Goal: Task Accomplishment & Management: Complete application form

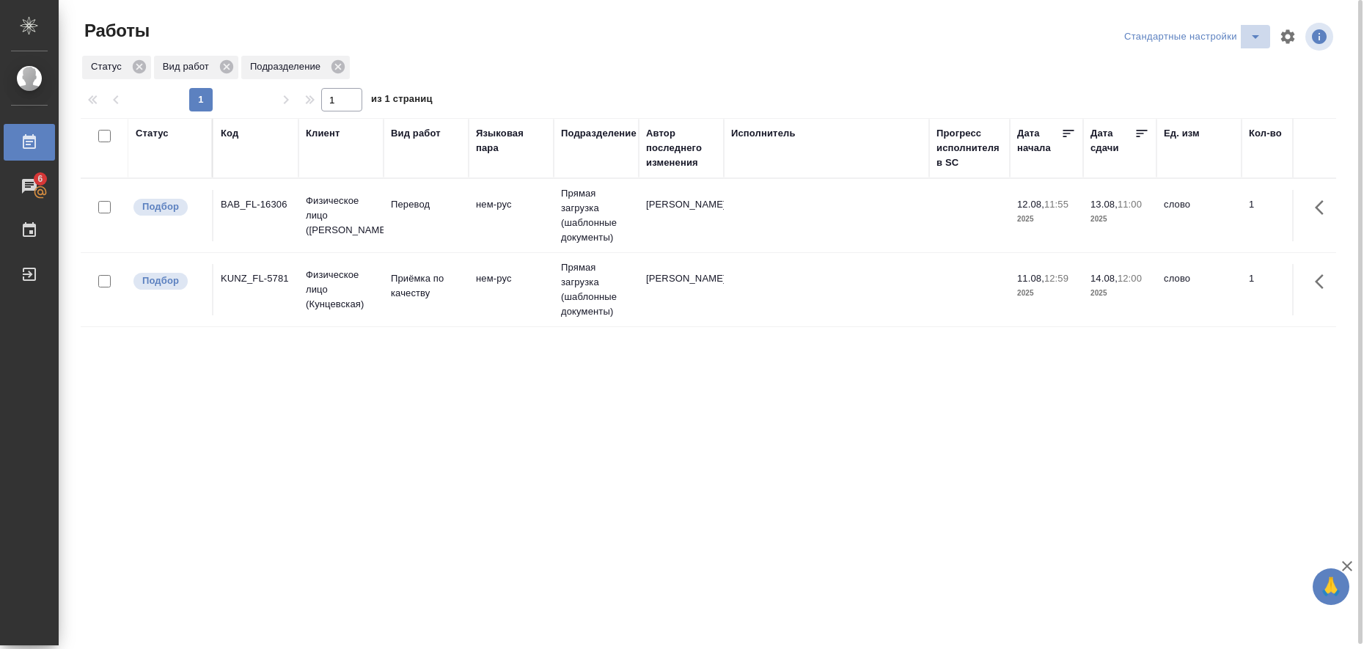
click at [1252, 35] on icon "split button" at bounding box center [1256, 37] width 18 height 18
click at [1210, 65] on li "в работе" at bounding box center [1196, 65] width 150 height 23
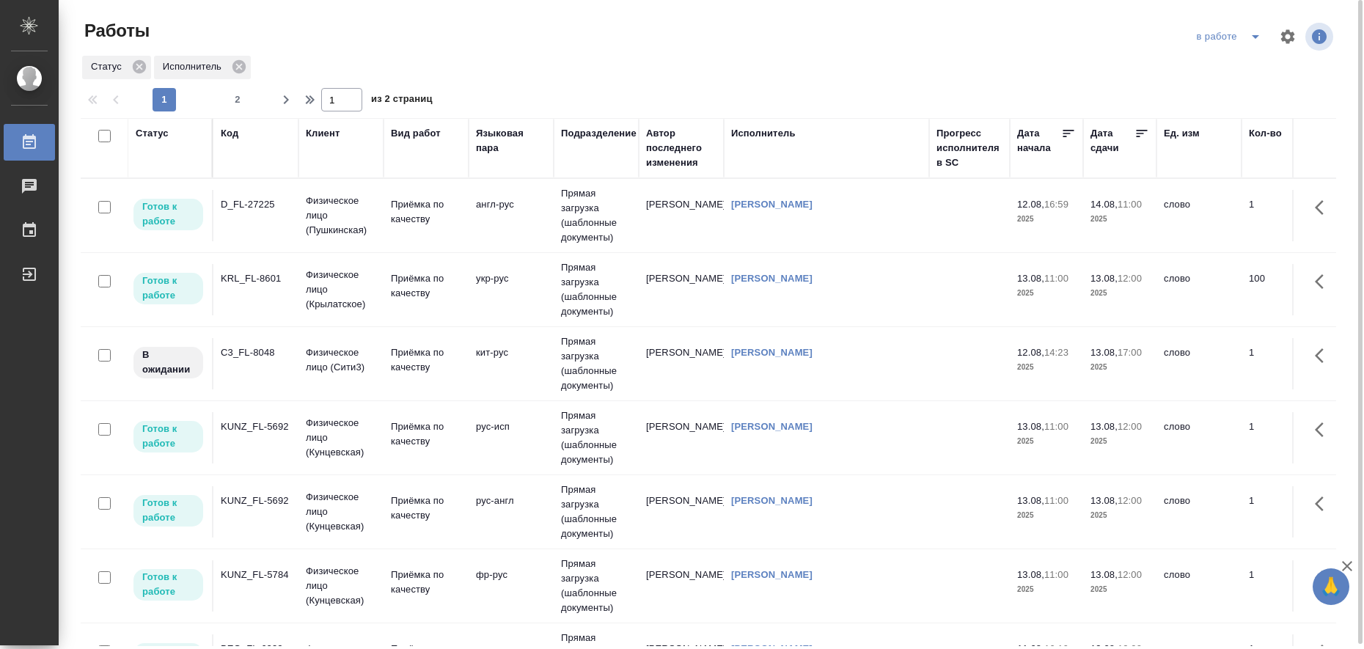
click at [862, 241] on td "Любицкая Ольга" at bounding box center [826, 215] width 205 height 51
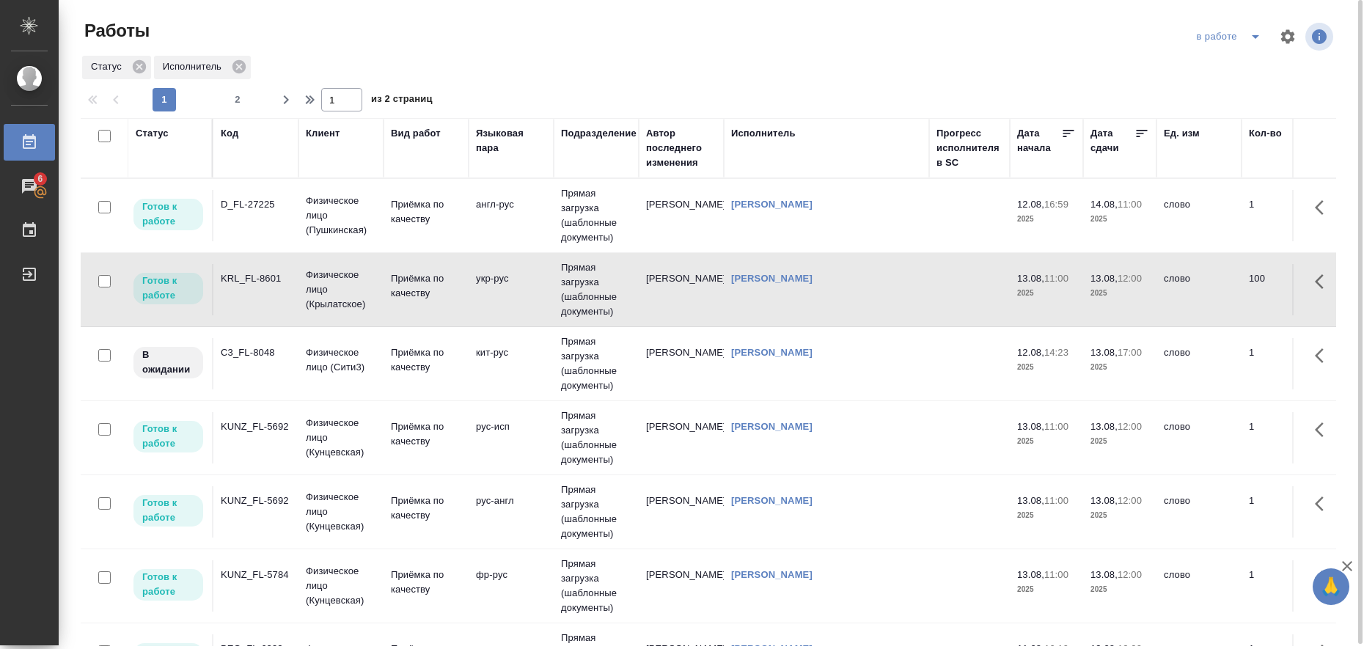
click at [866, 212] on div "Любицкая Ольга" at bounding box center [826, 204] width 191 height 15
click at [678, 241] on td "Любицкая Ольга" at bounding box center [681, 215] width 85 height 51
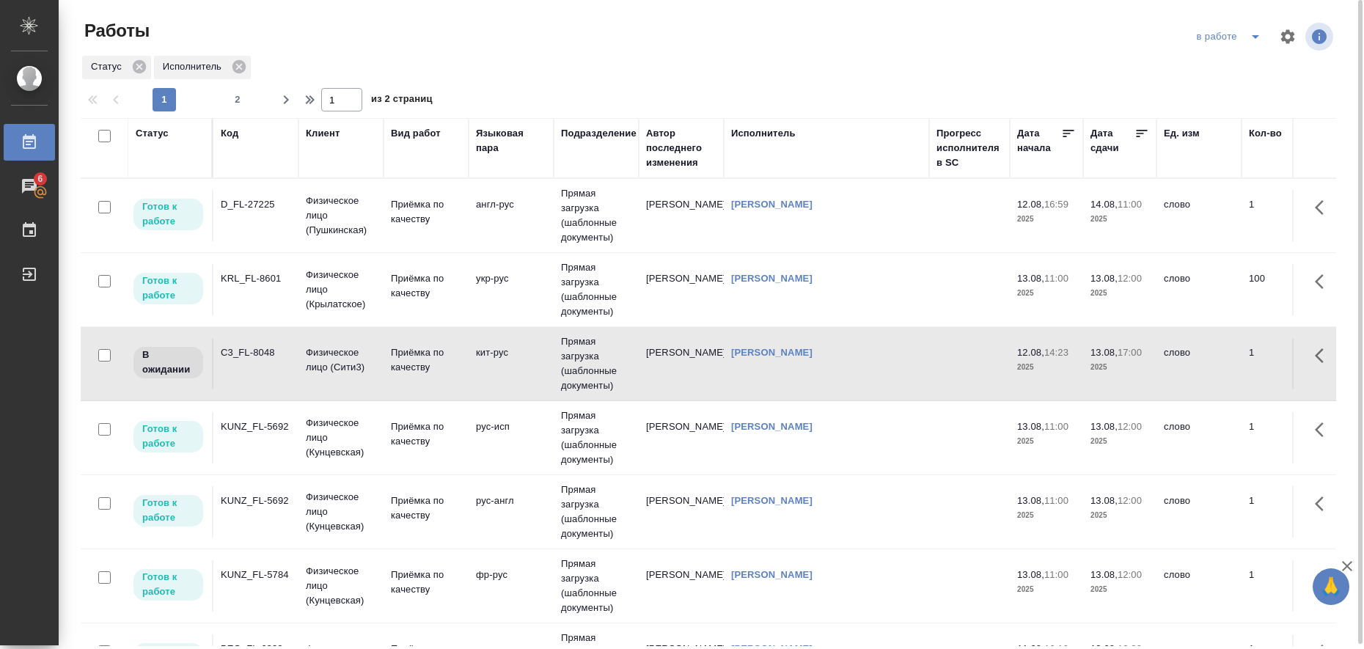
click at [471, 241] on td "рус-исп" at bounding box center [511, 215] width 85 height 51
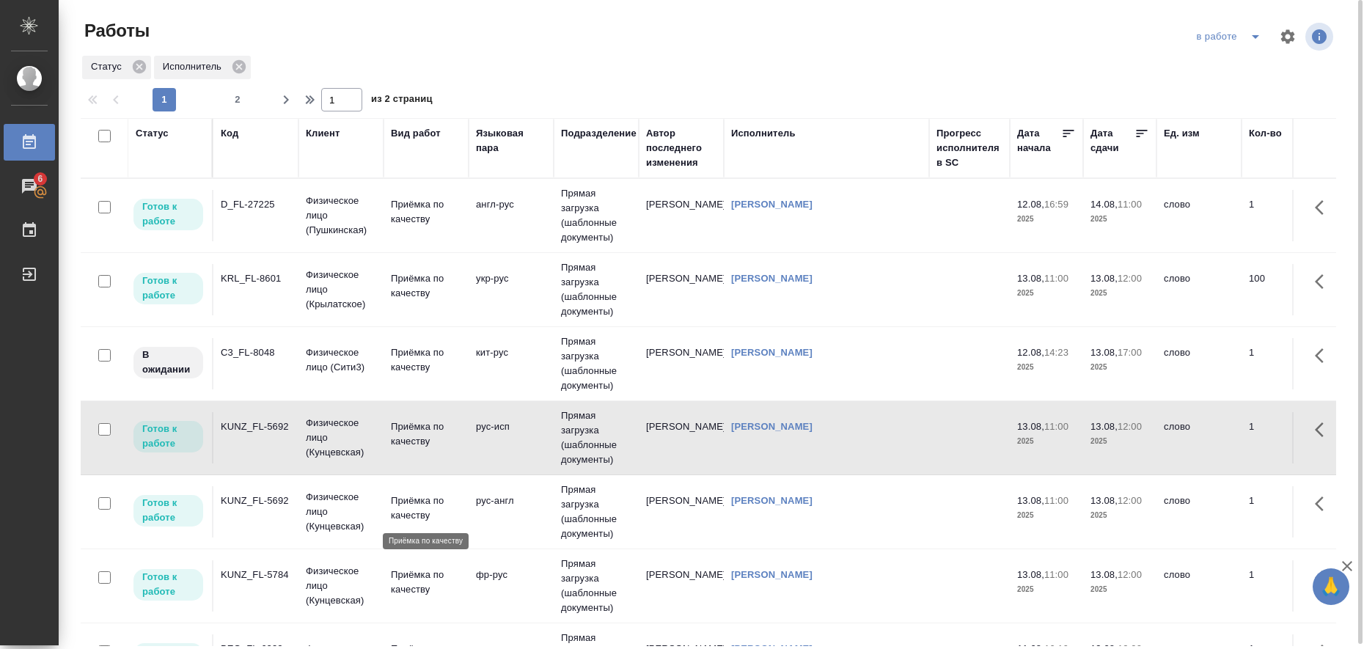
click at [441, 508] on p "Приёмка по качеству" at bounding box center [426, 508] width 70 height 29
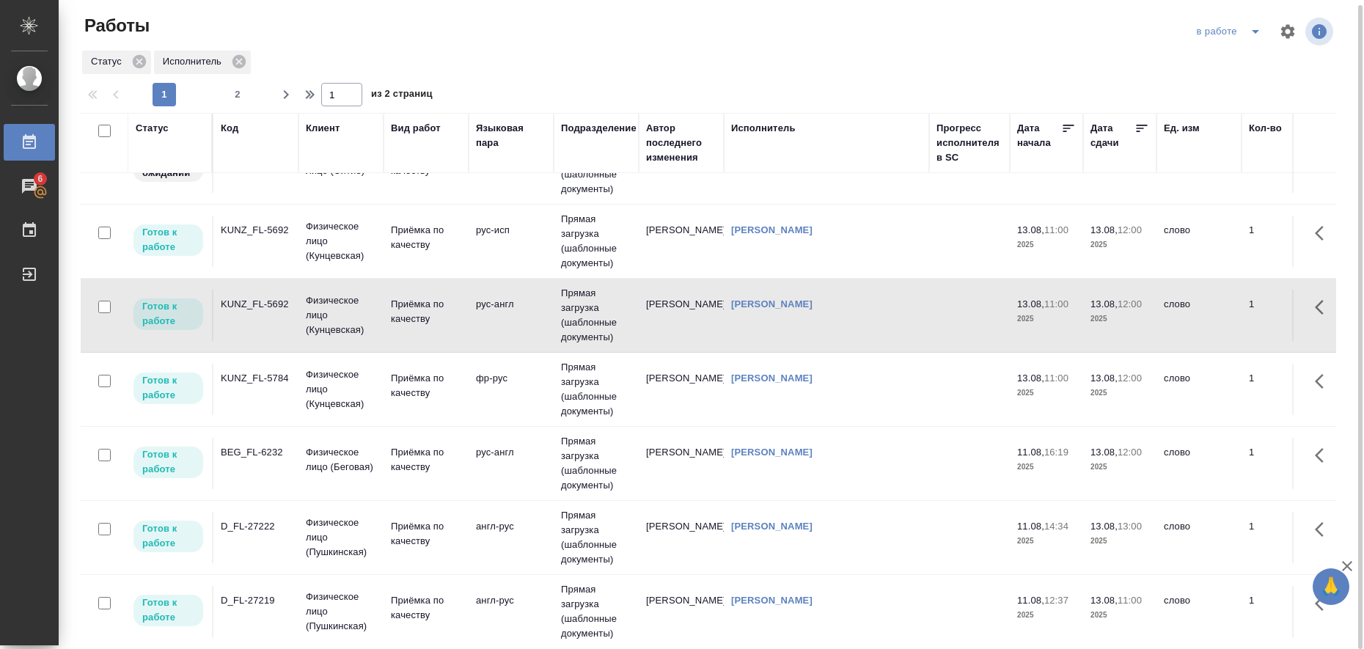
scroll to position [92, 0]
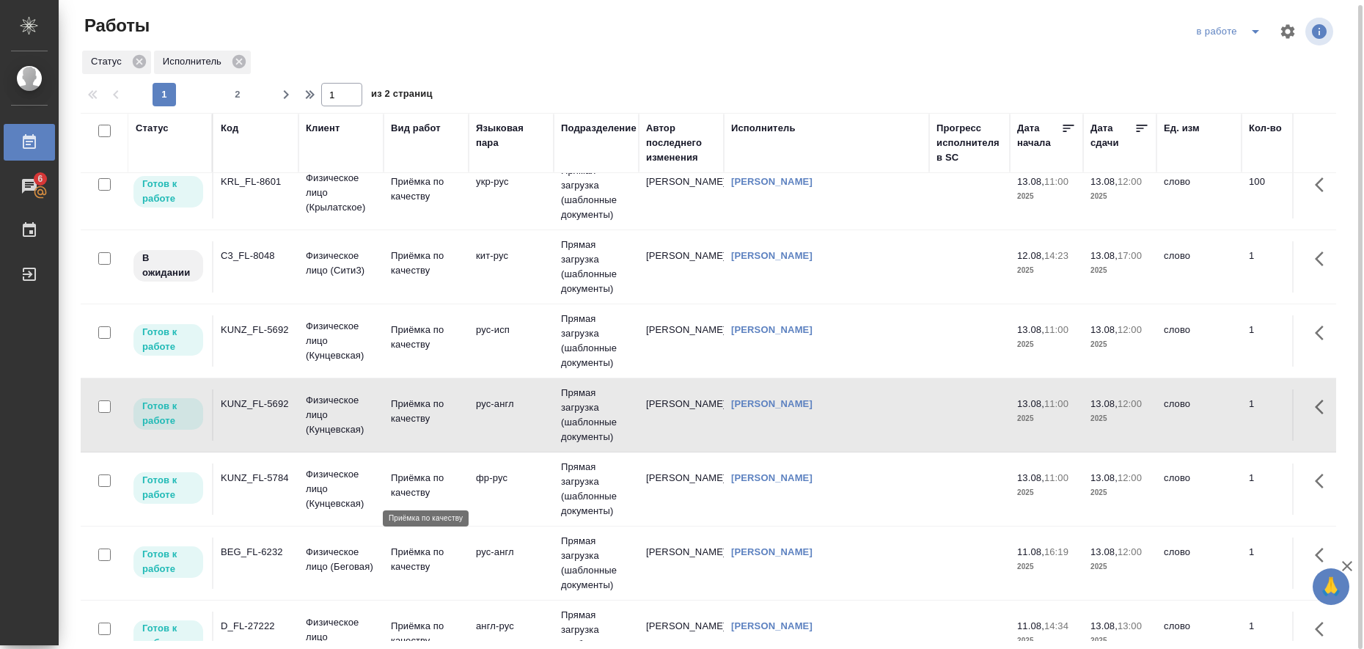
click at [417, 490] on p "Приёмка по качеству" at bounding box center [426, 485] width 70 height 29
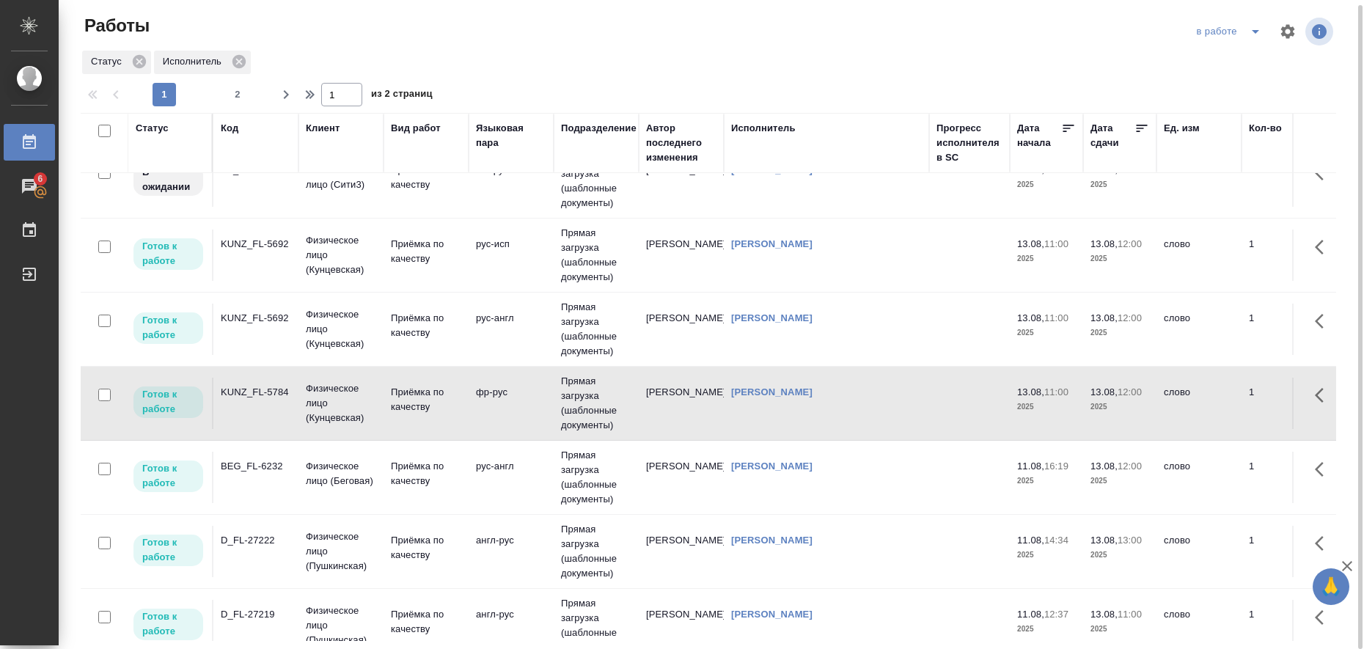
scroll to position [275, 0]
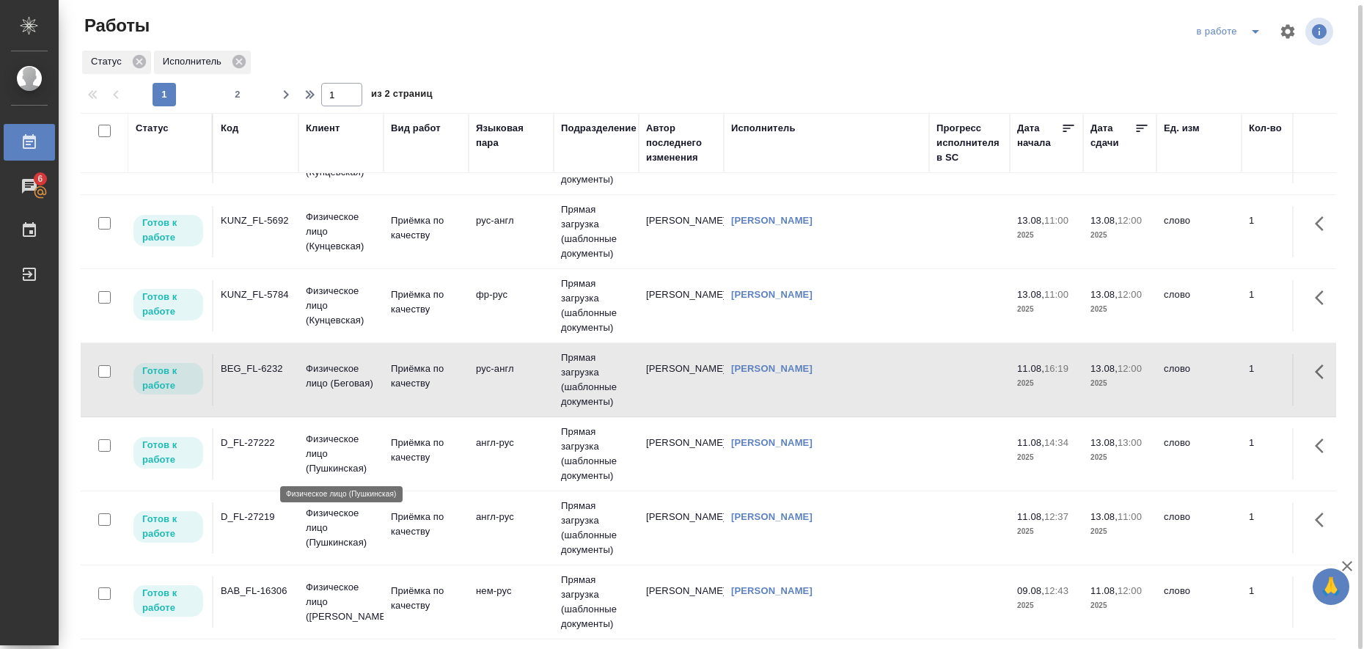
click at [350, 463] on p "Физическое лицо (Пушкинская)" at bounding box center [341, 454] width 70 height 44
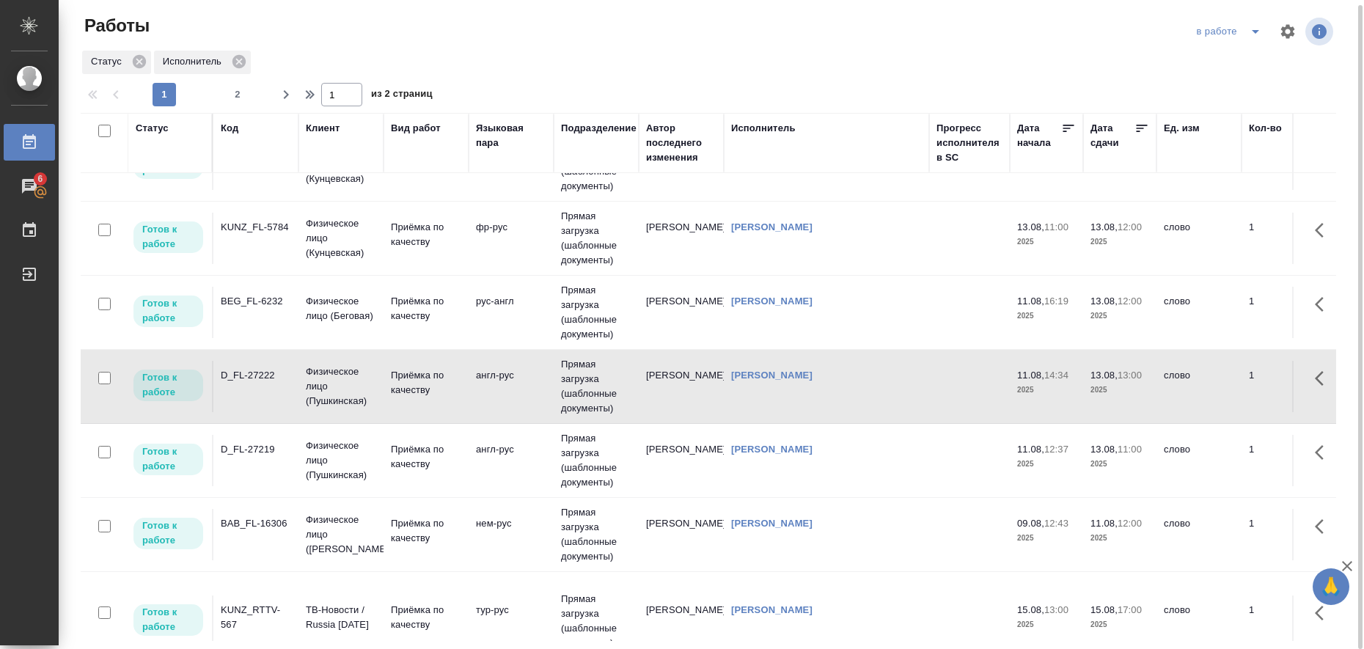
scroll to position [367, 0]
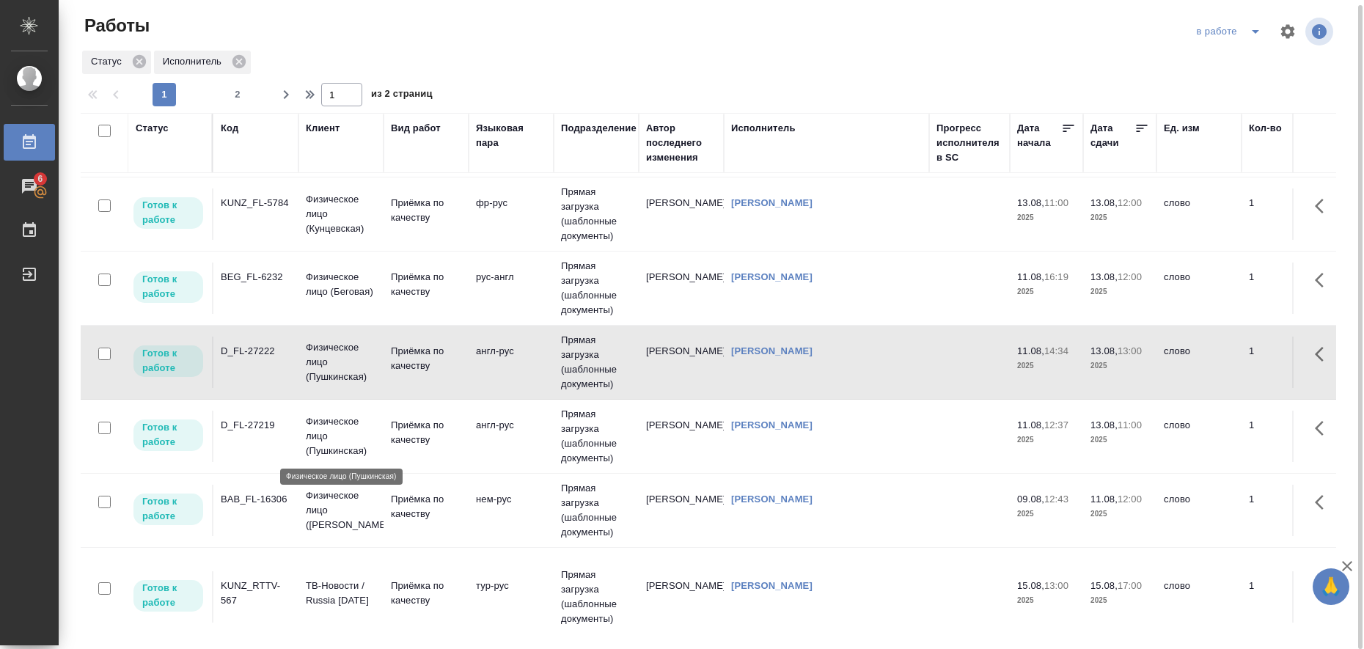
click at [310, 440] on p "Физическое лицо (Пушкинская)" at bounding box center [341, 436] width 70 height 44
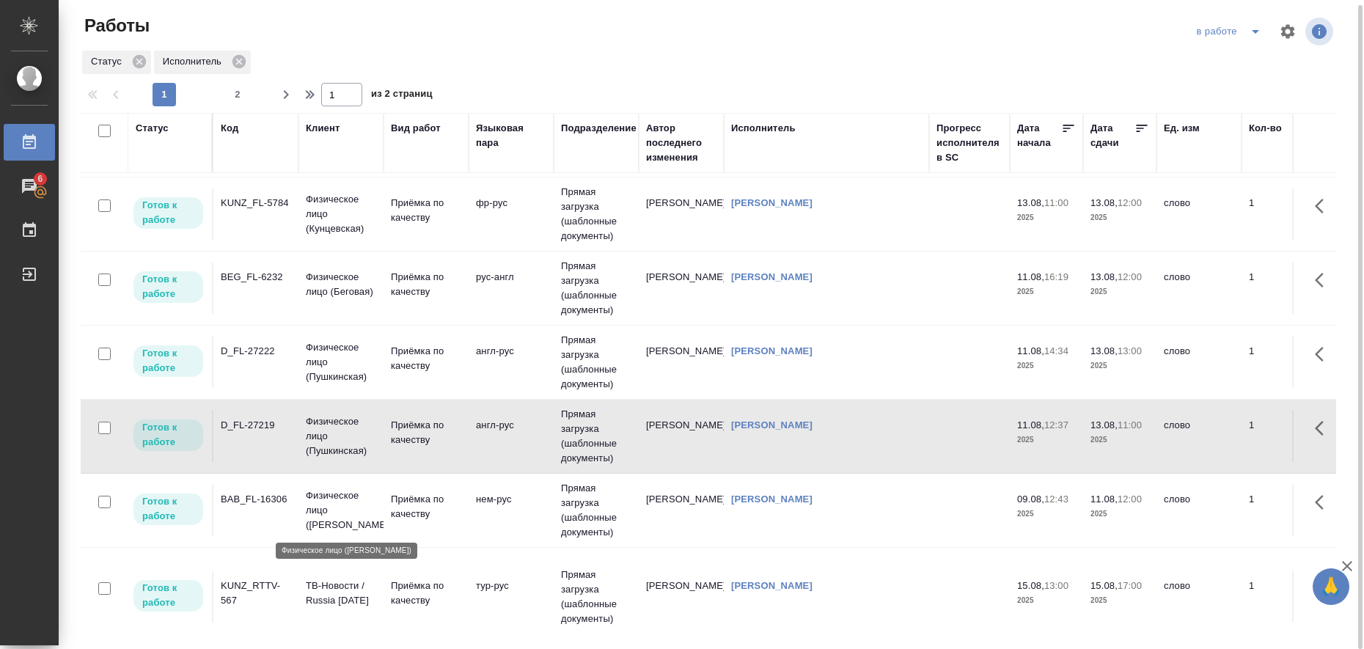
click at [317, 512] on p "Физическое лицо (Бабушкинская)" at bounding box center [341, 511] width 70 height 44
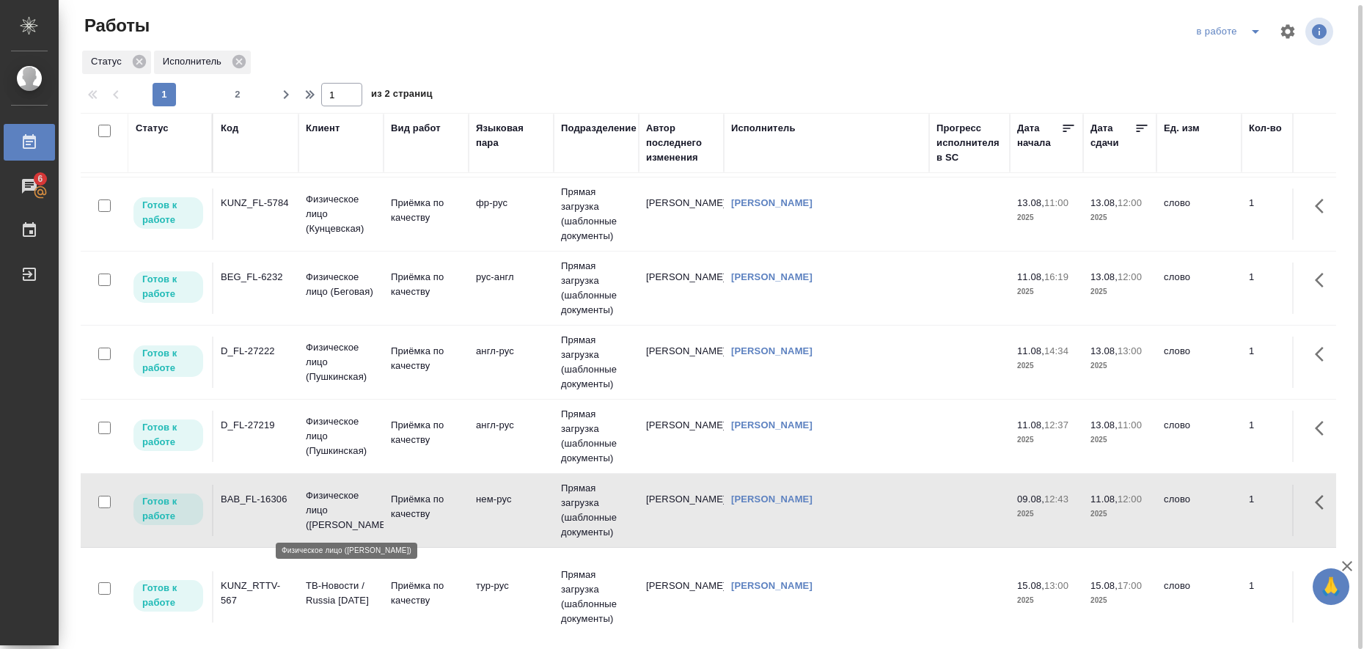
click at [322, 506] on p "Физическое лицо (Бабушкинская)" at bounding box center [341, 511] width 70 height 44
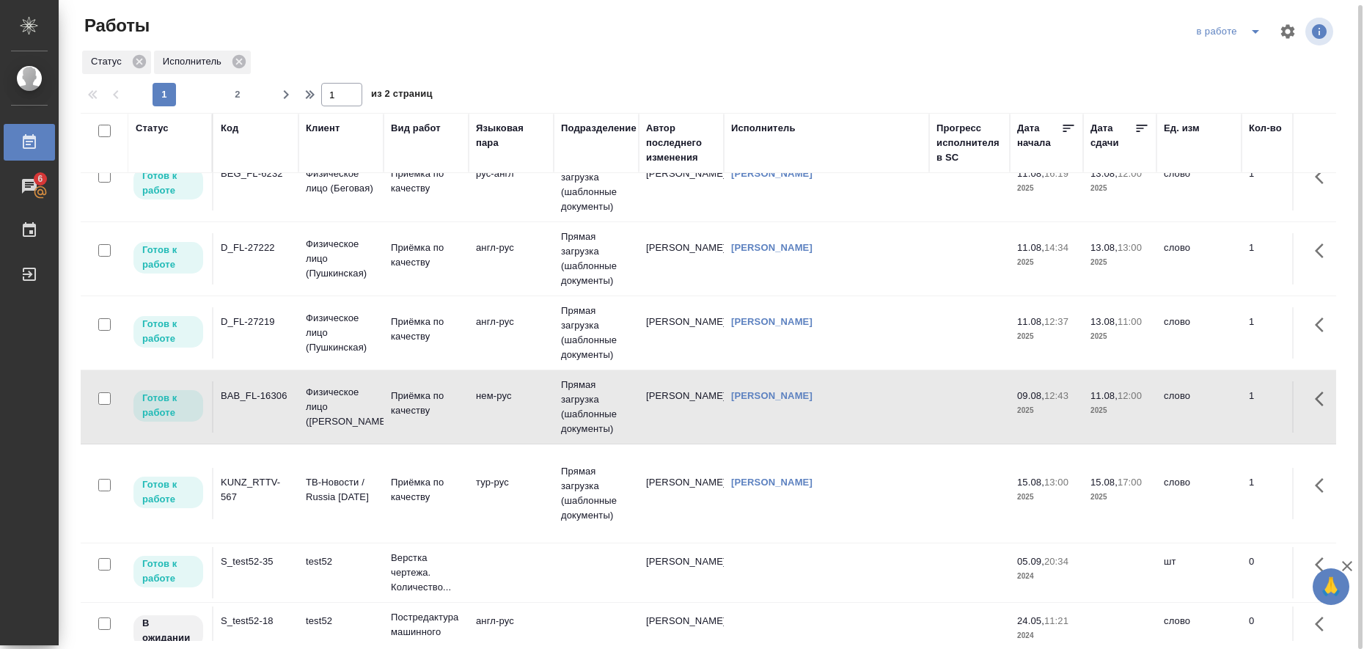
scroll to position [550, 0]
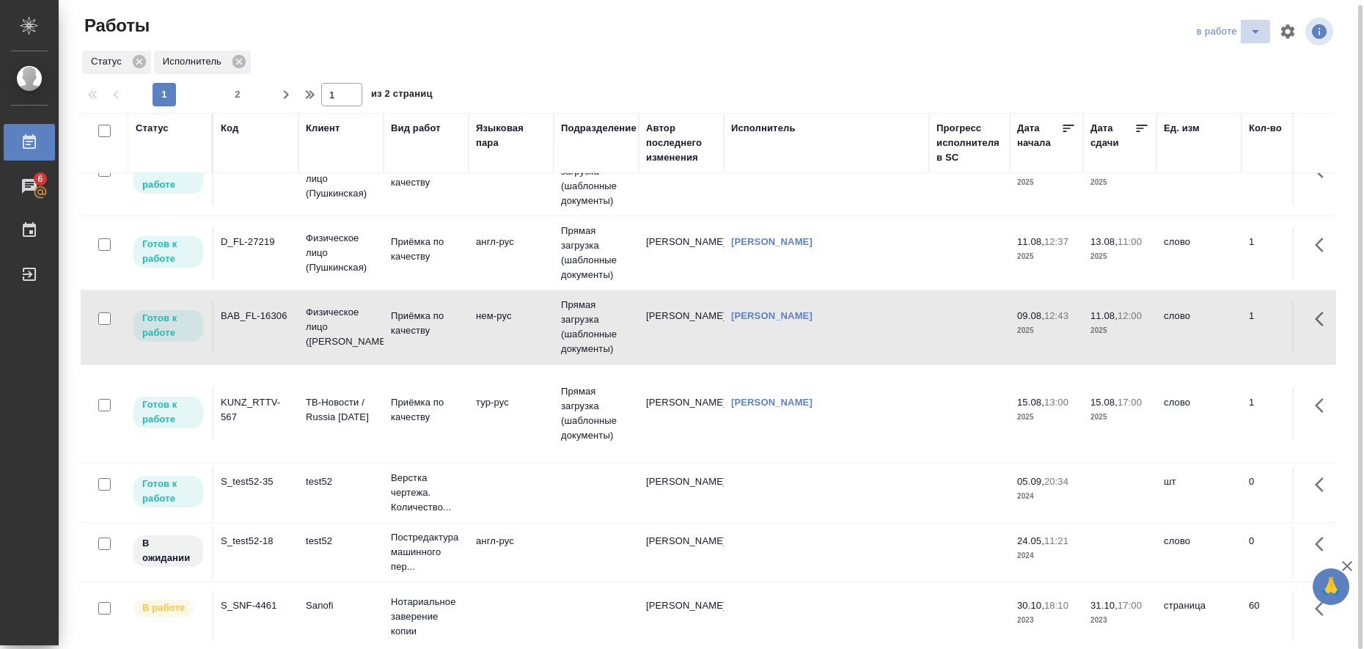
click at [1251, 32] on icon "split button" at bounding box center [1256, 32] width 18 height 18
click at [1250, 56] on li "Стандартные настройки" at bounding box center [1231, 55] width 141 height 23
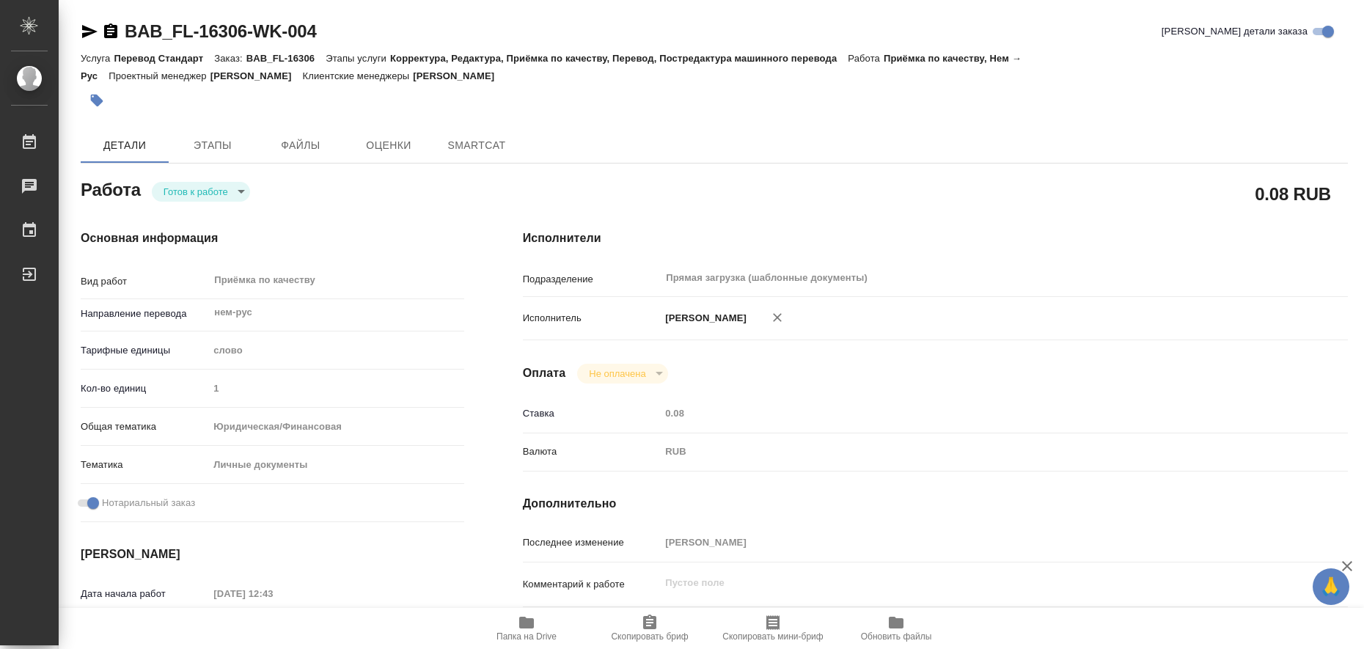
type textarea "x"
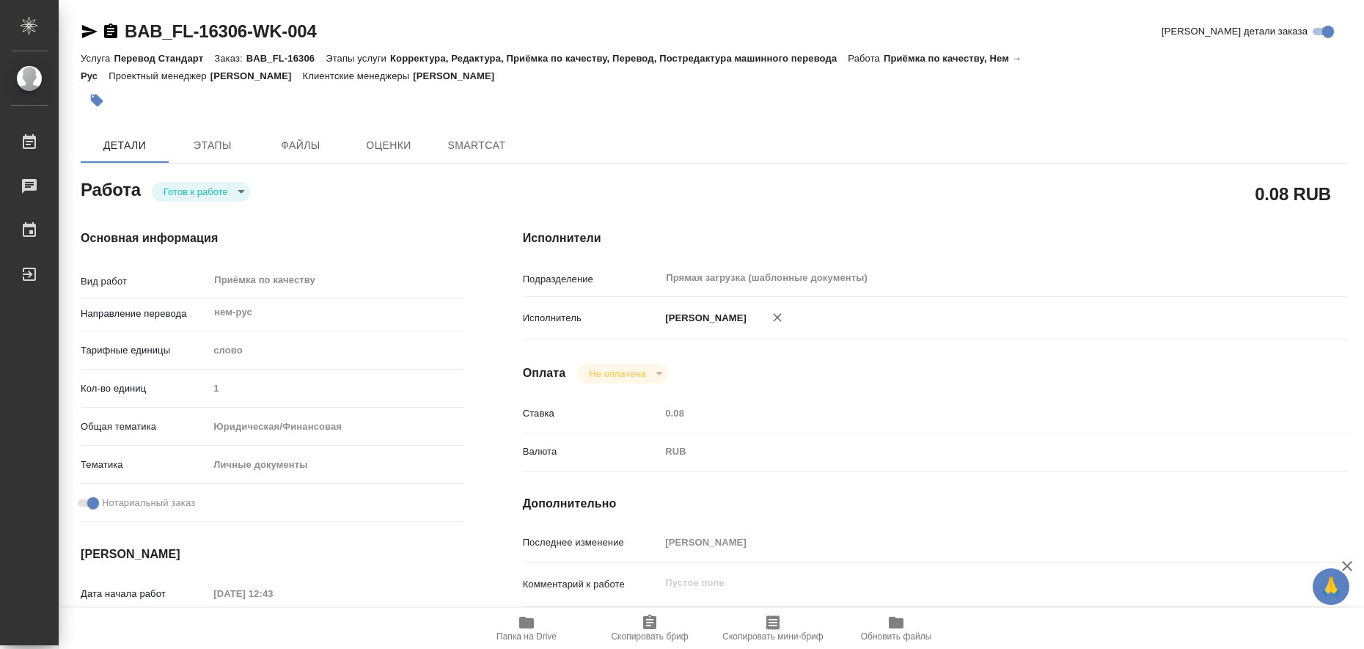
type textarea "x"
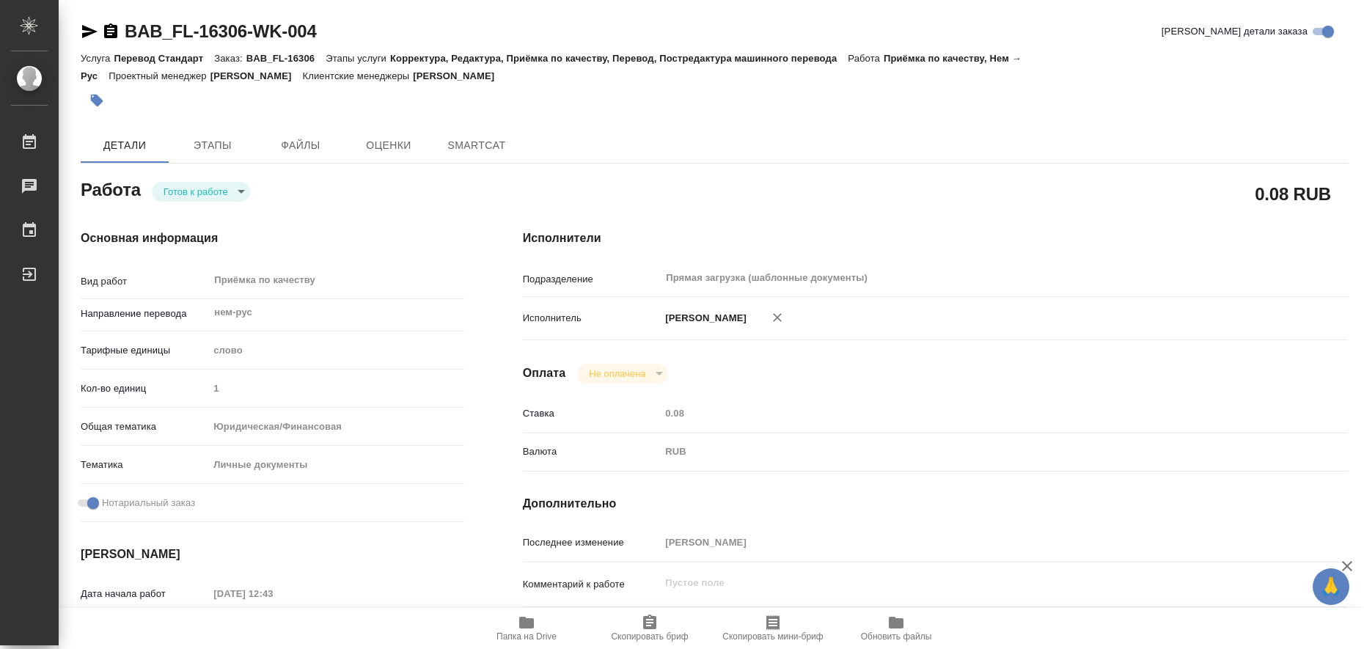
type textarea "x"
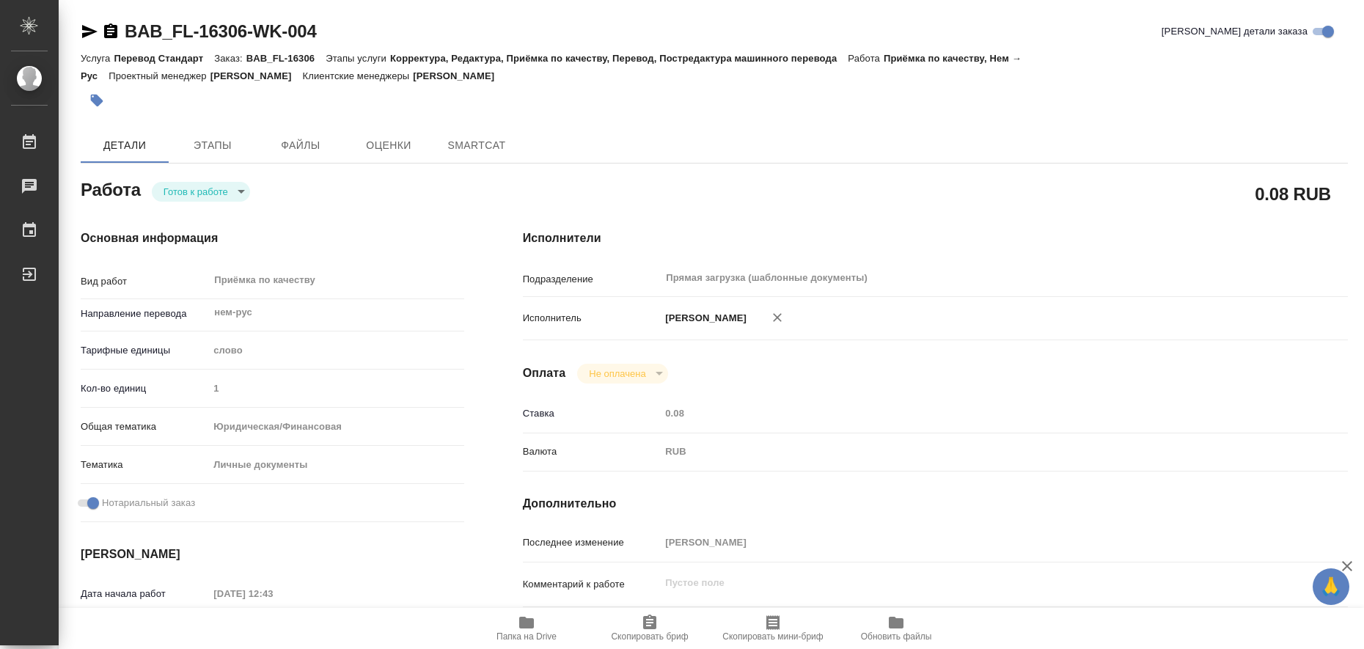
type textarea "x"
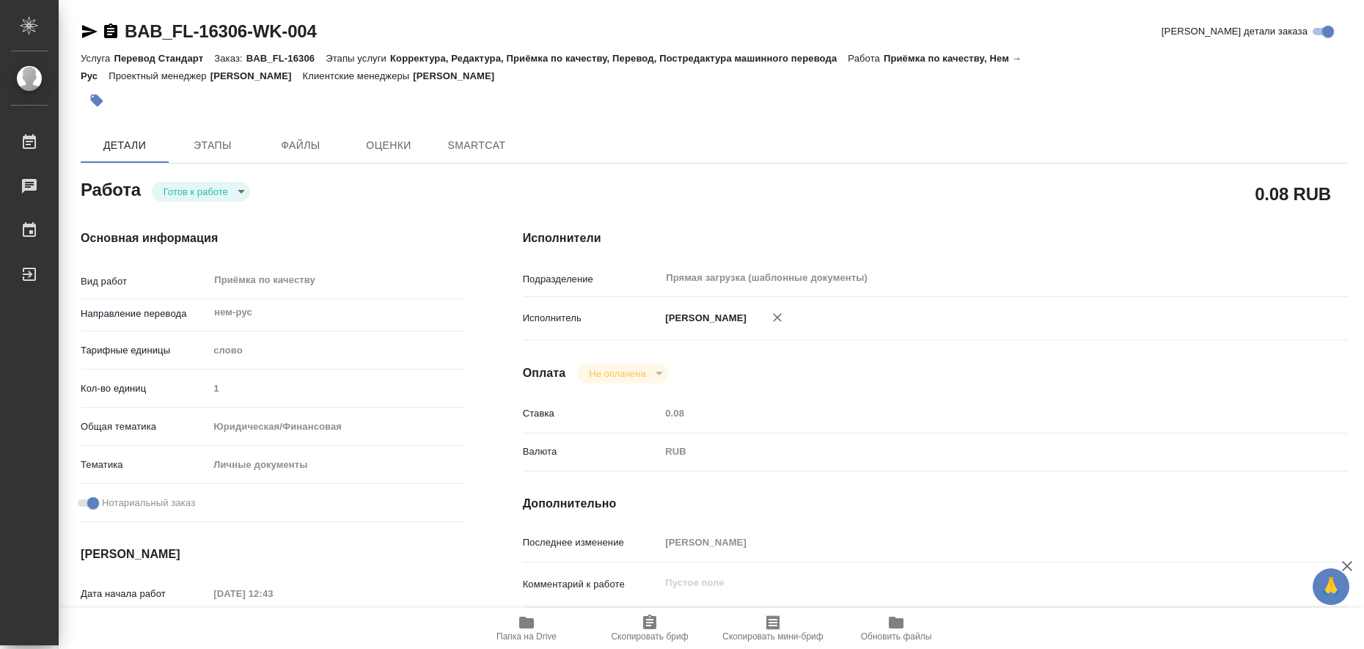
scroll to position [367, 0]
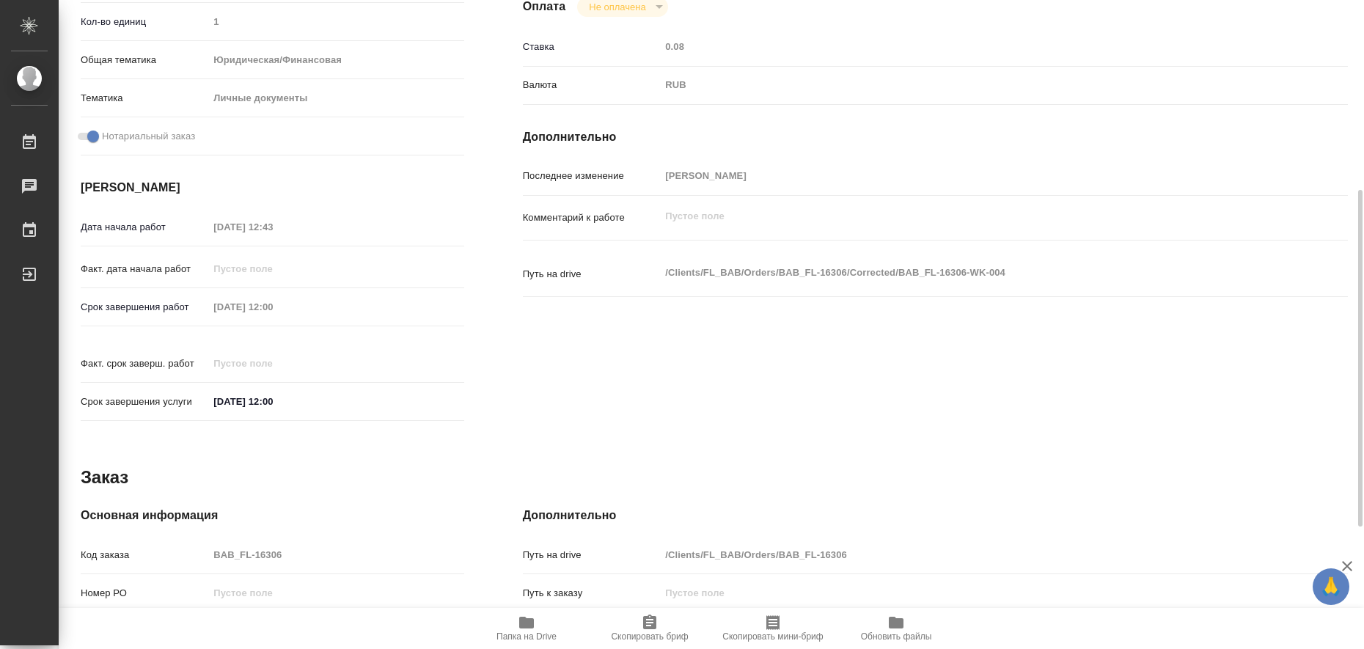
type textarea "x"
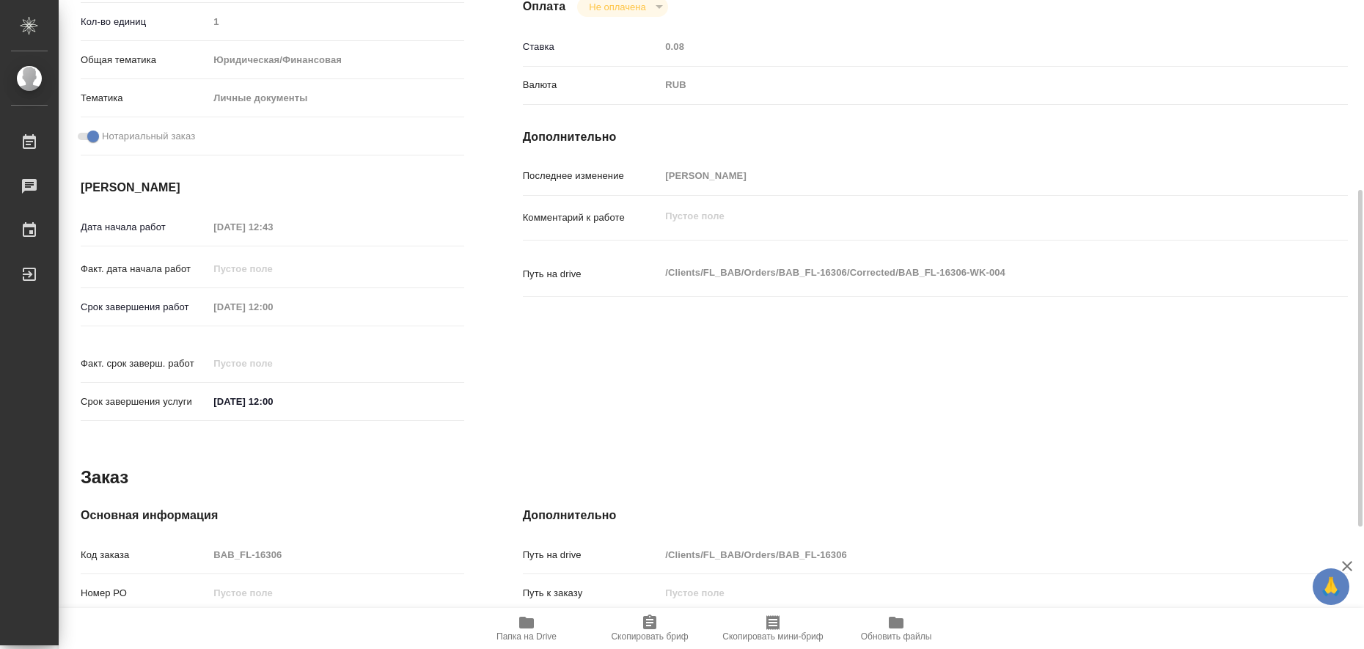
type textarea "x"
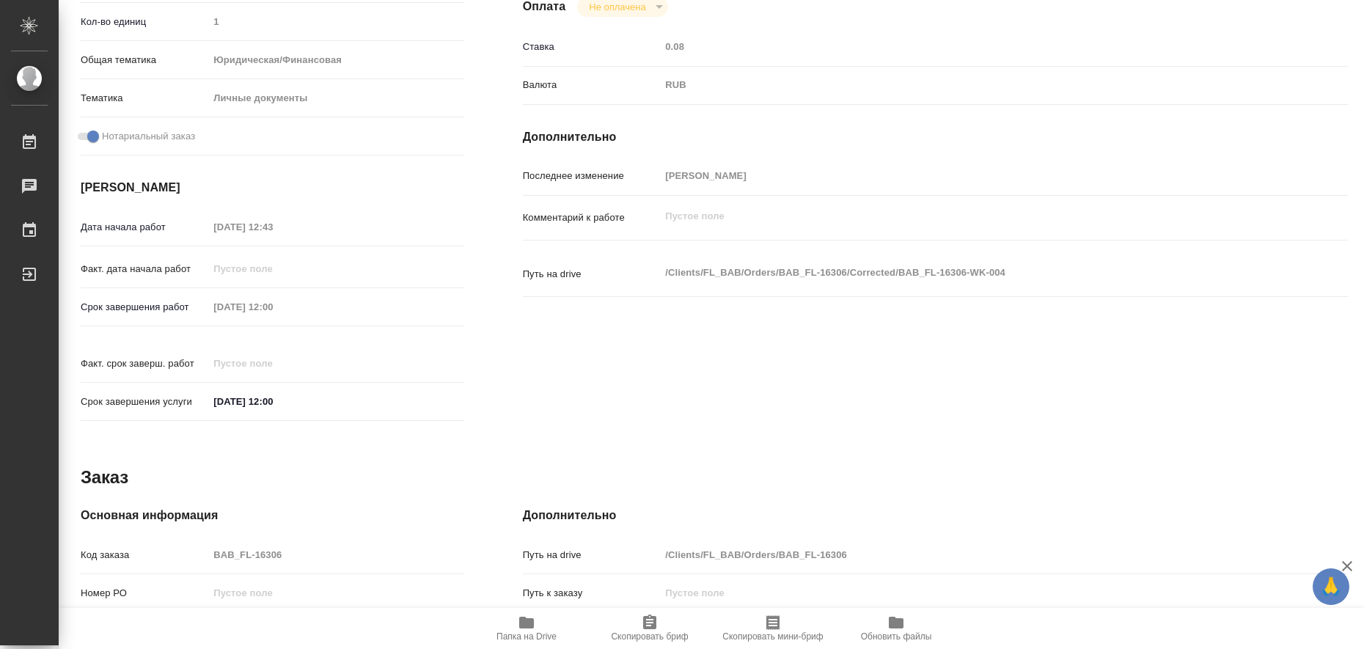
type textarea "x"
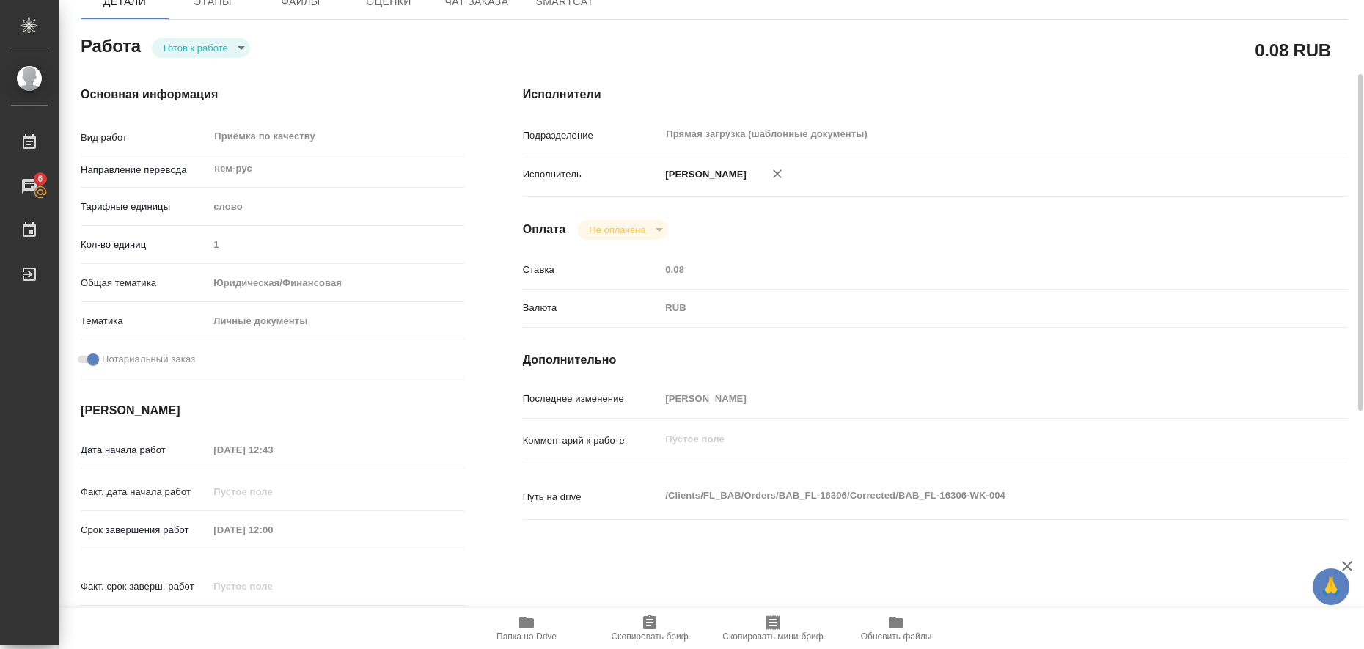
scroll to position [0, 0]
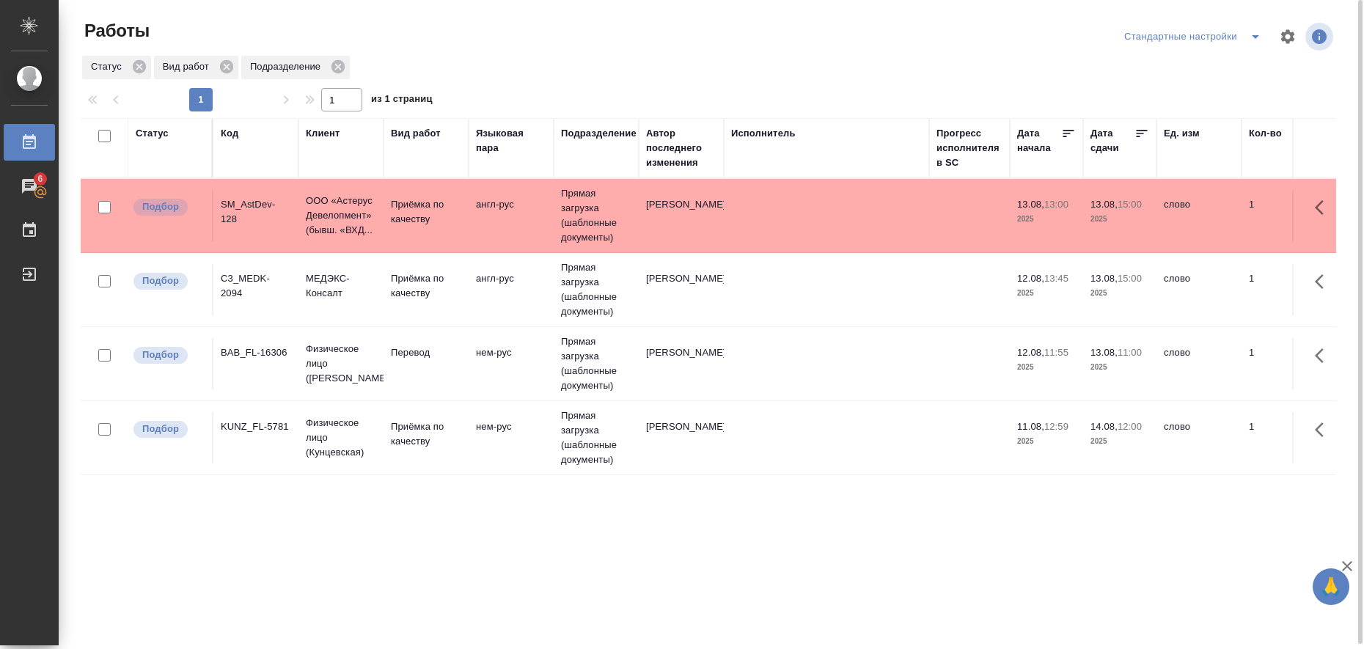
click at [467, 208] on td "Приёмка по качеству" at bounding box center [426, 215] width 85 height 51
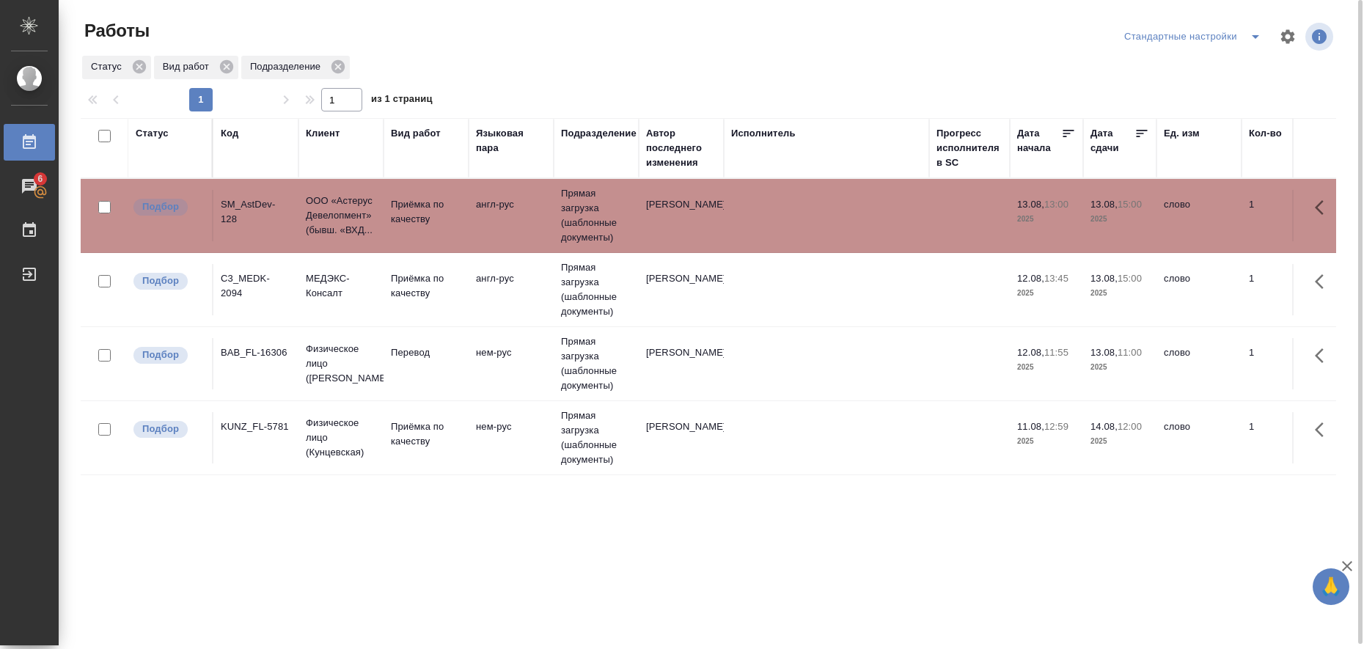
click at [467, 207] on td "Приёмка по качеству" at bounding box center [426, 215] width 85 height 51
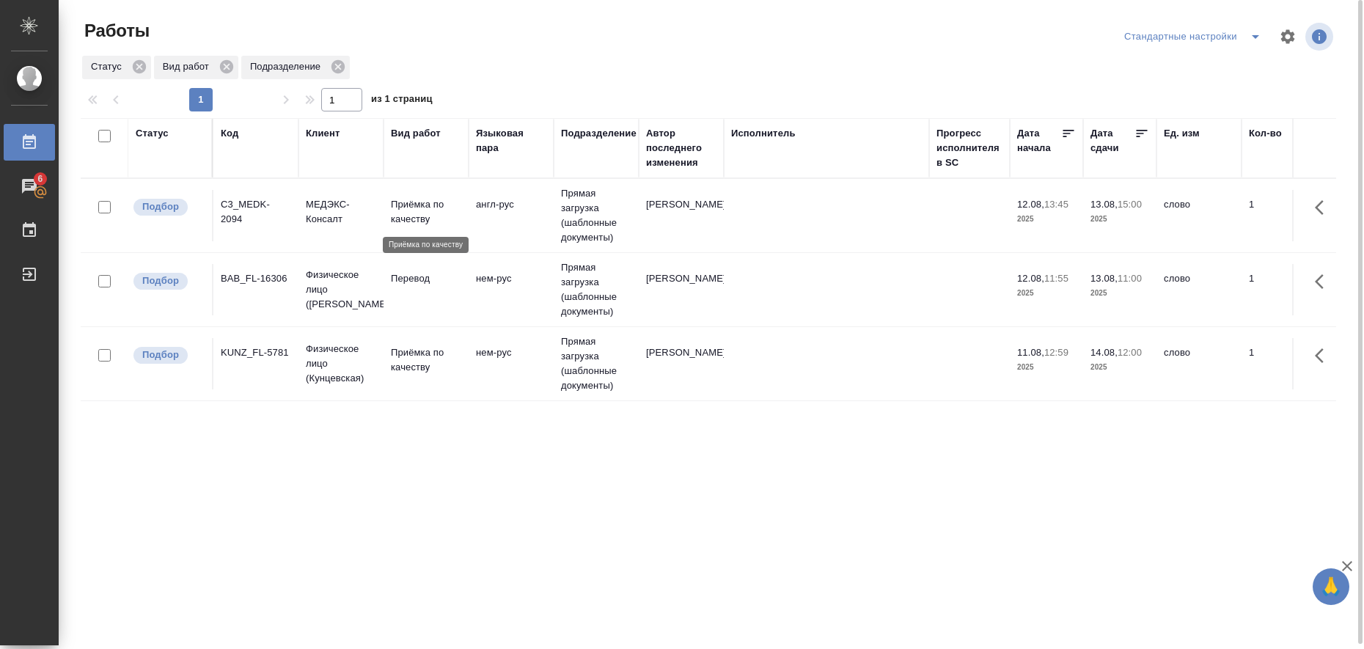
click at [427, 224] on p "Приёмка по качеству" at bounding box center [426, 211] width 70 height 29
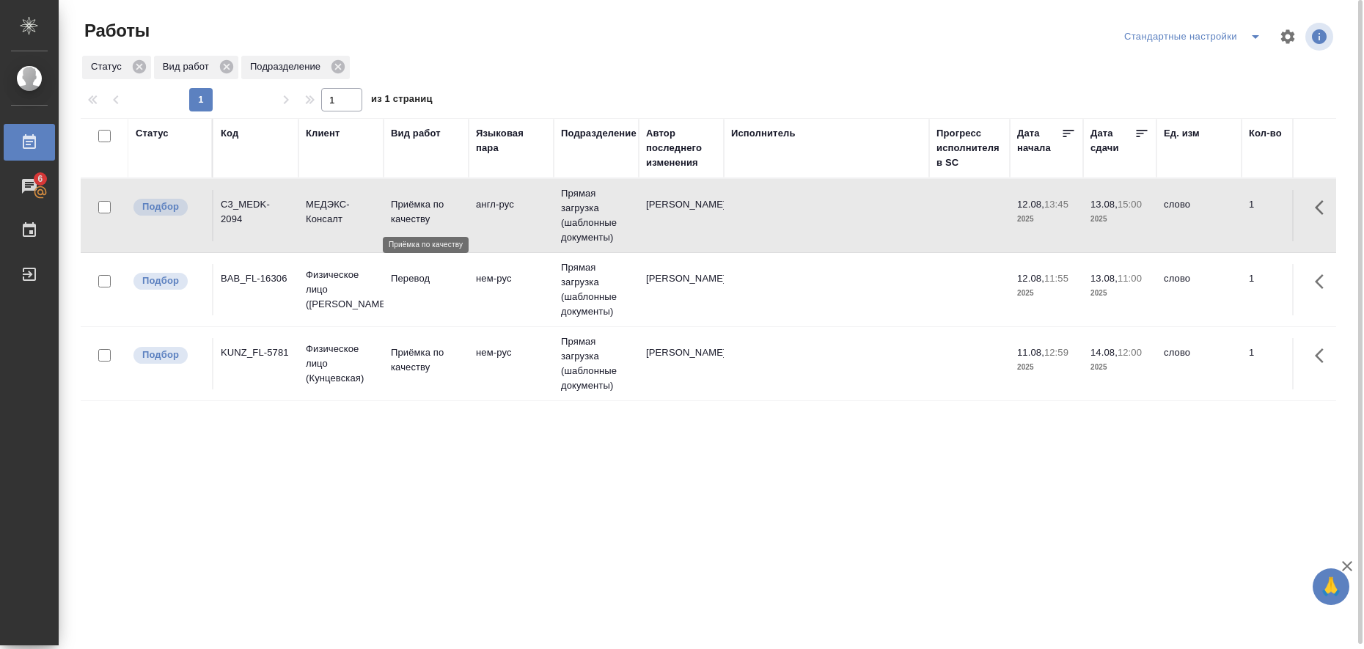
click at [427, 224] on p "Приёмка по качеству" at bounding box center [426, 211] width 70 height 29
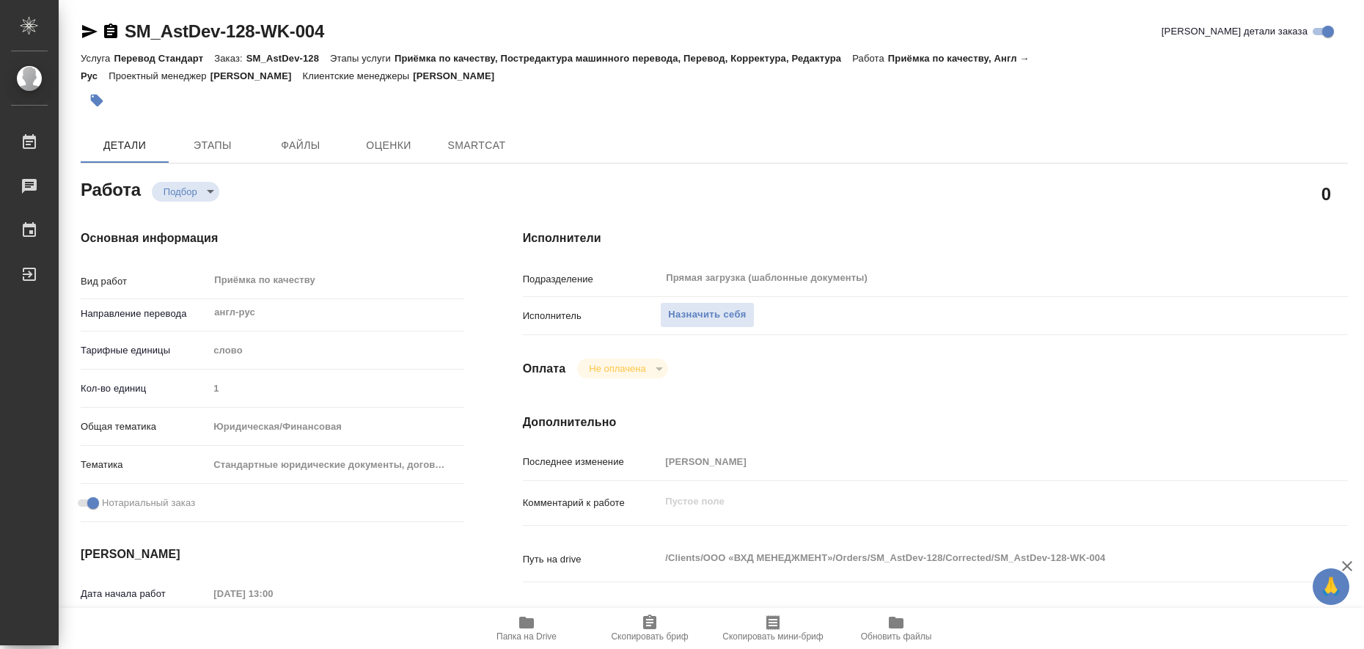
type textarea "x"
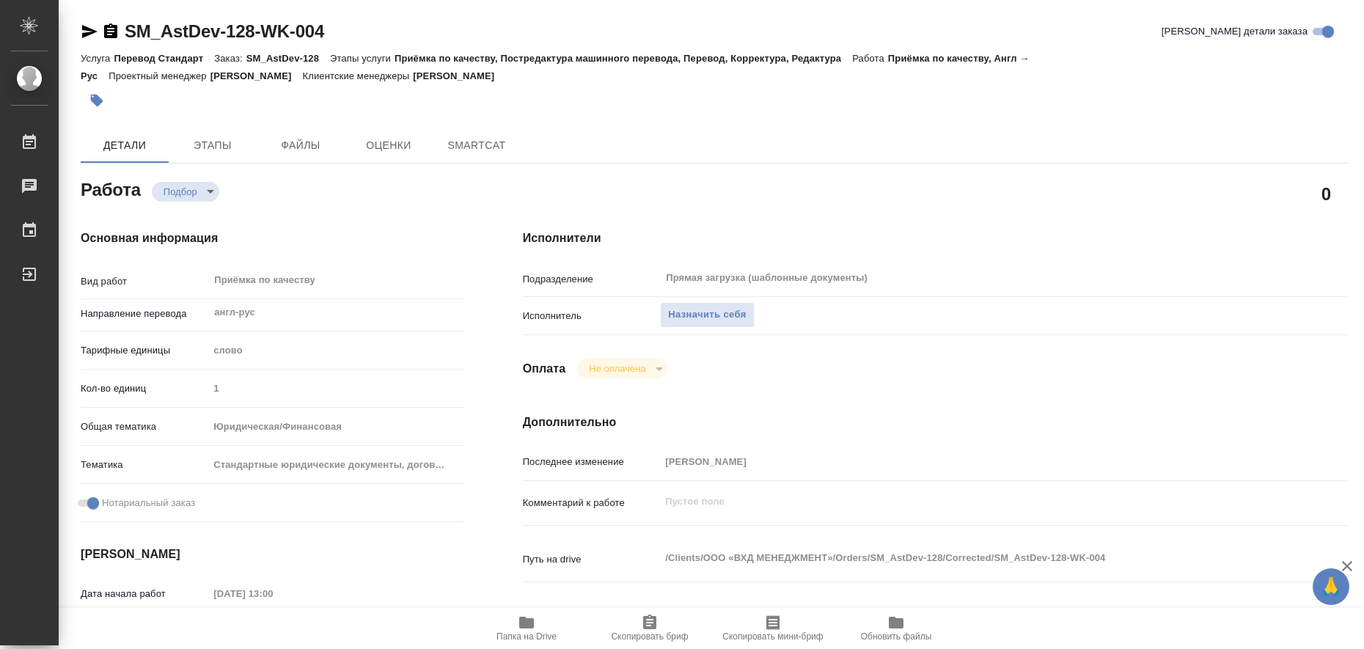
type textarea "x"
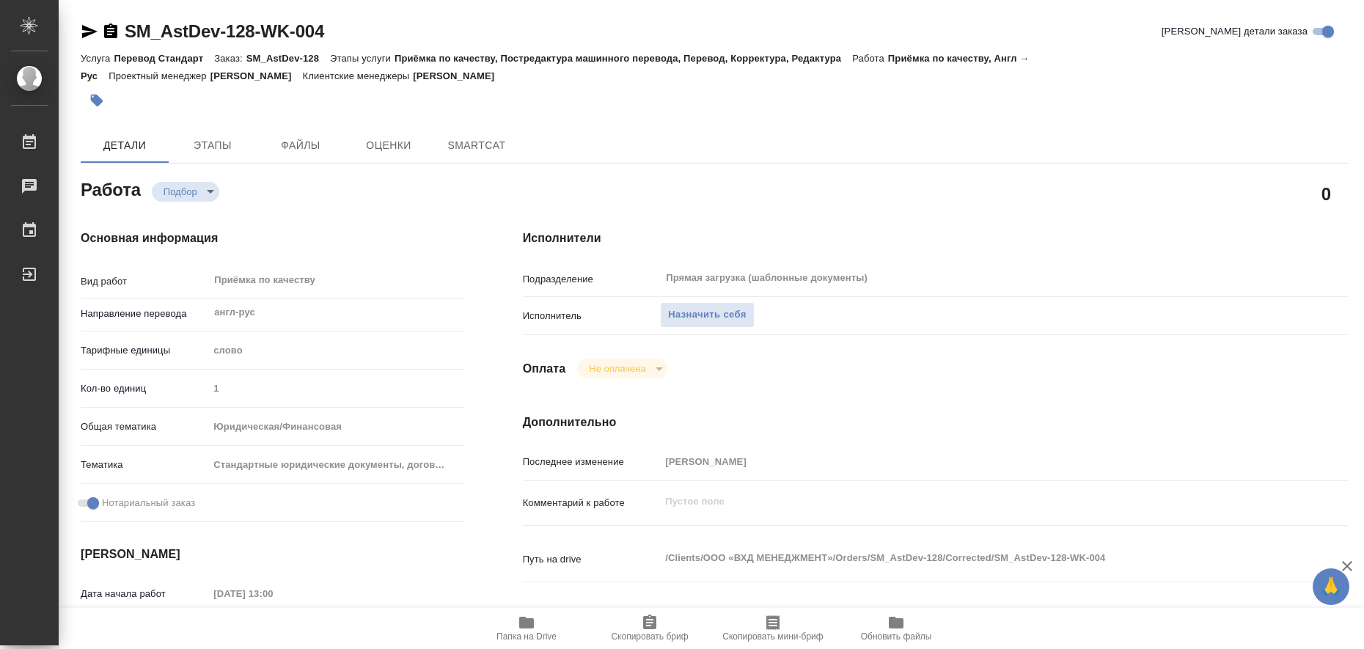
type textarea "x"
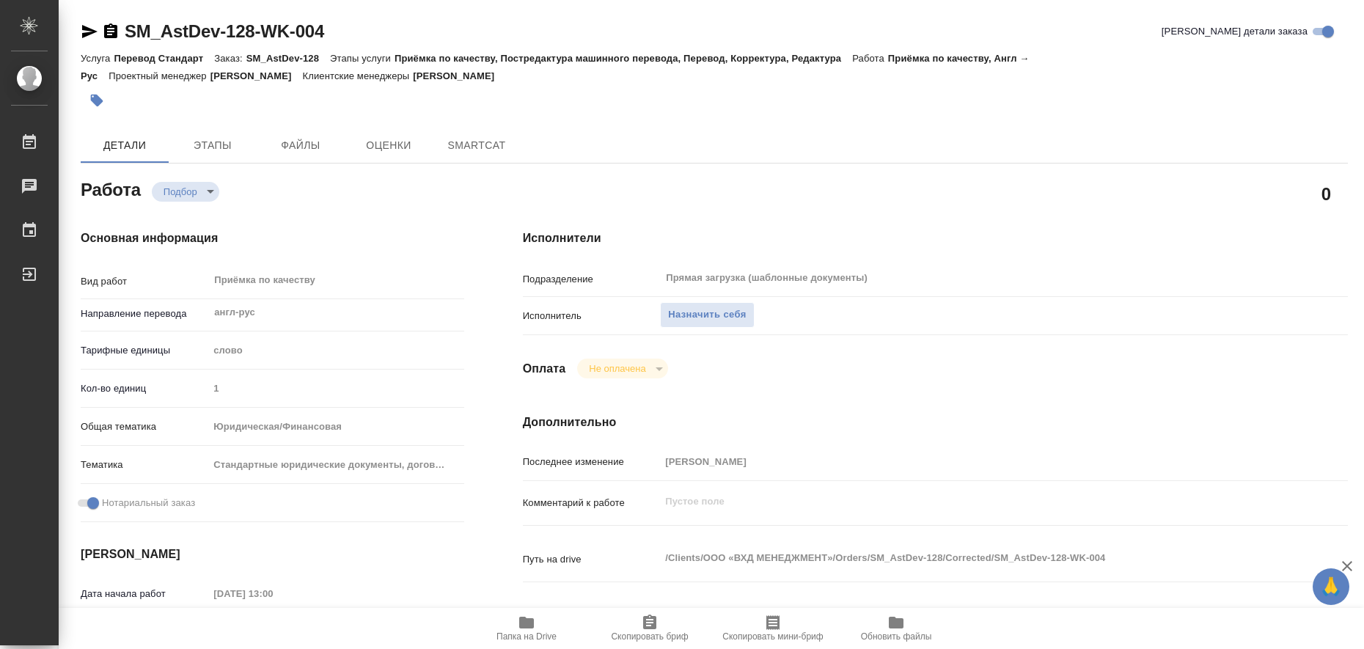
type textarea "x"
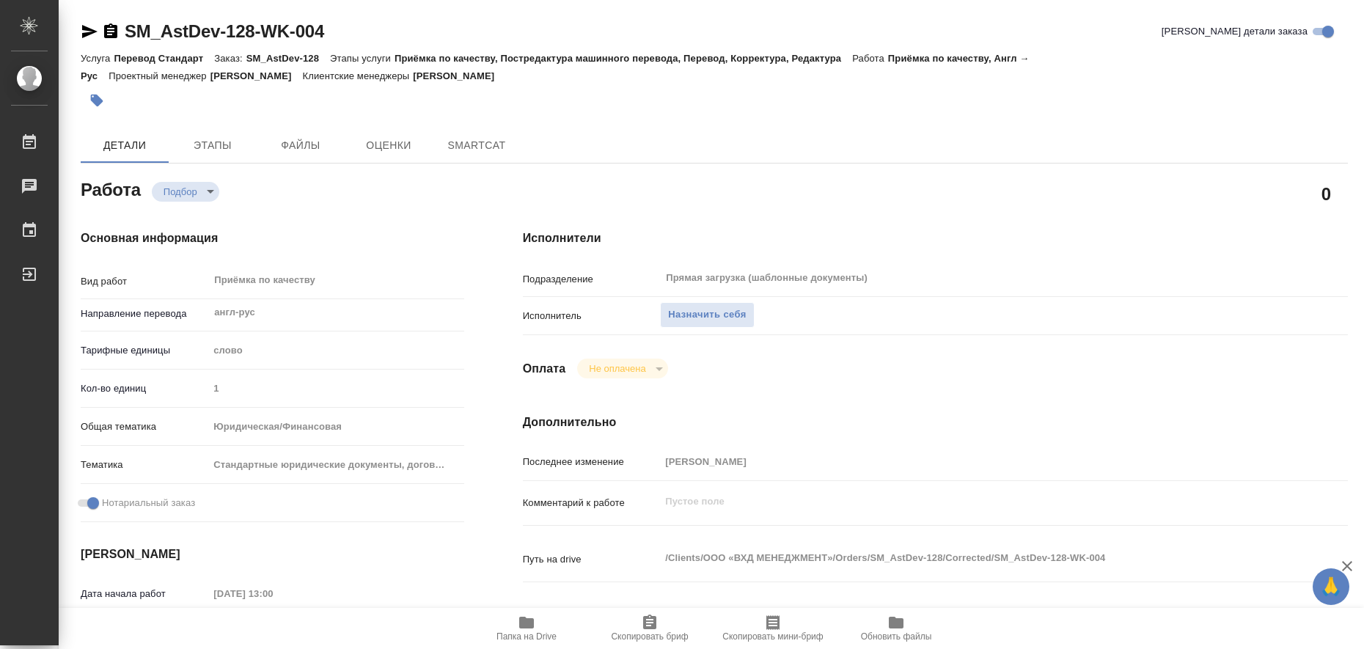
type textarea "x"
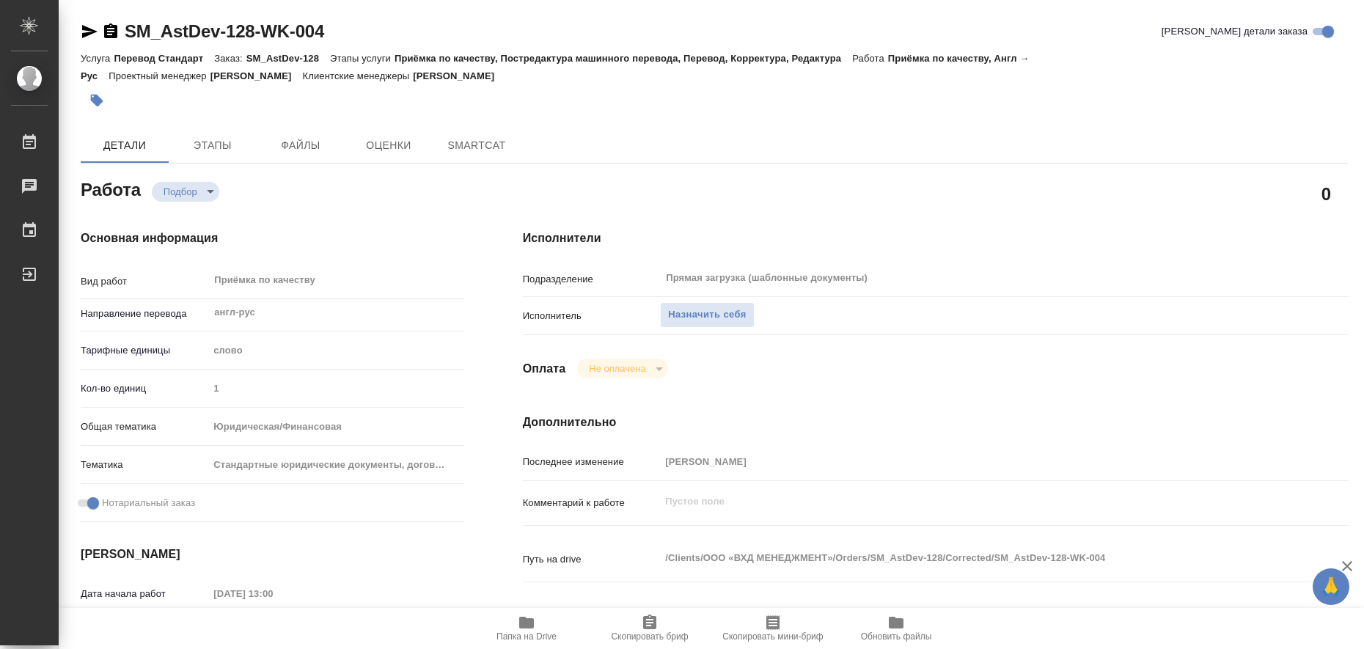
type textarea "x"
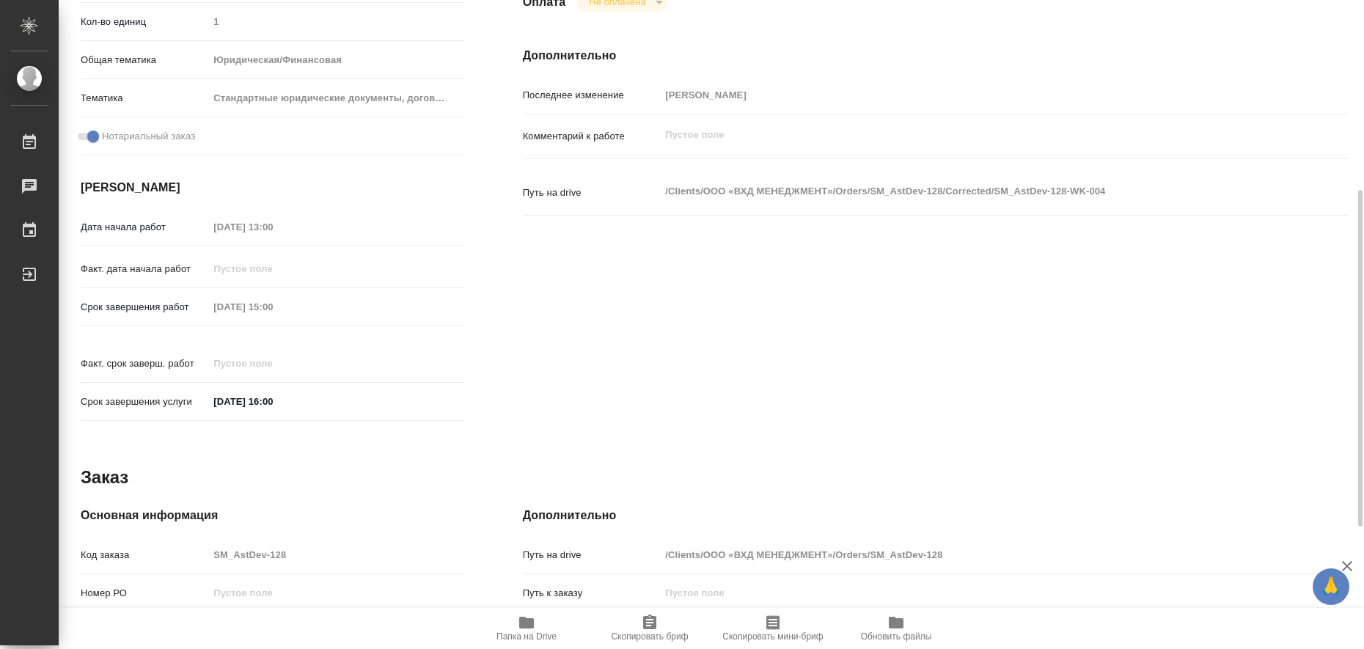
scroll to position [458, 0]
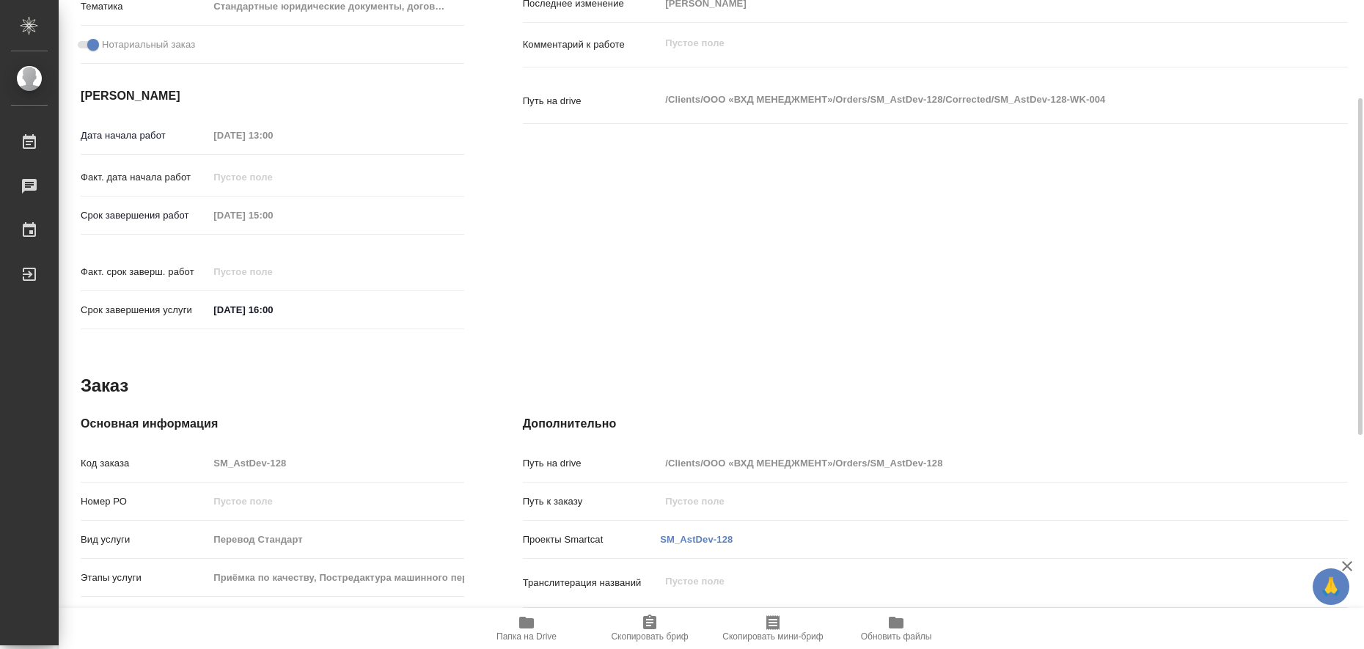
type textarea "x"
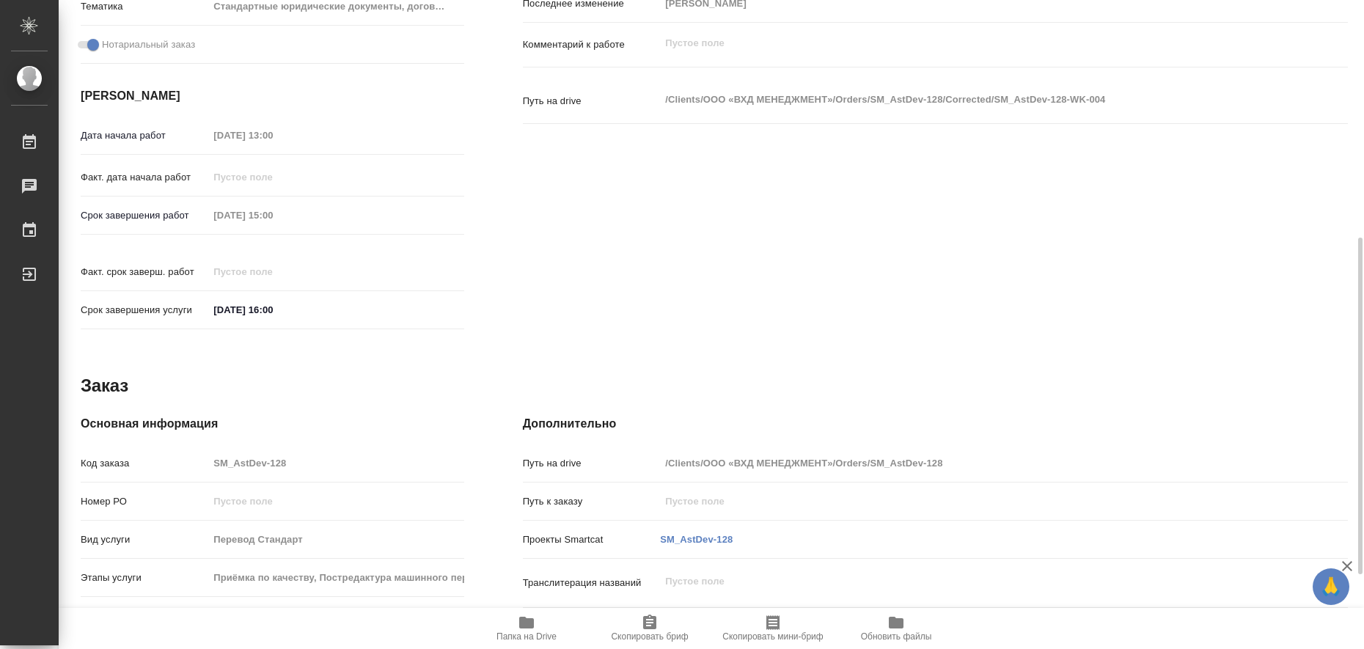
type textarea "x"
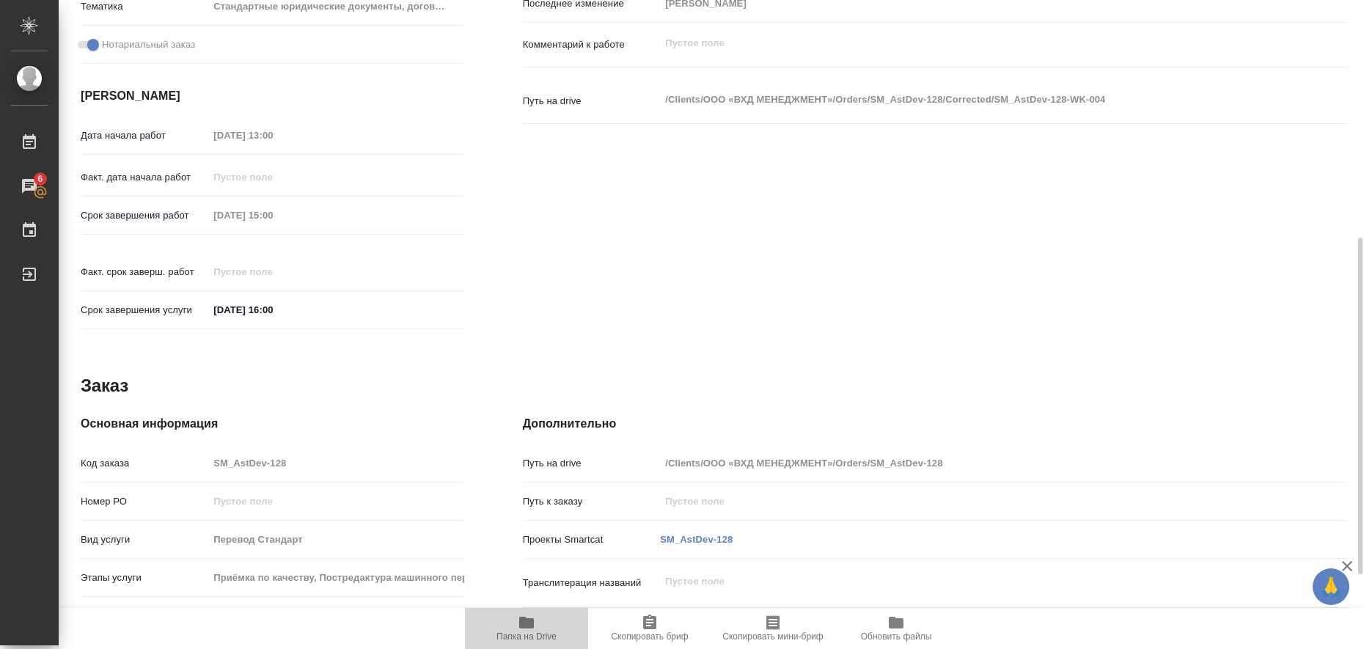
click at [530, 622] on icon "button" at bounding box center [526, 623] width 15 height 12
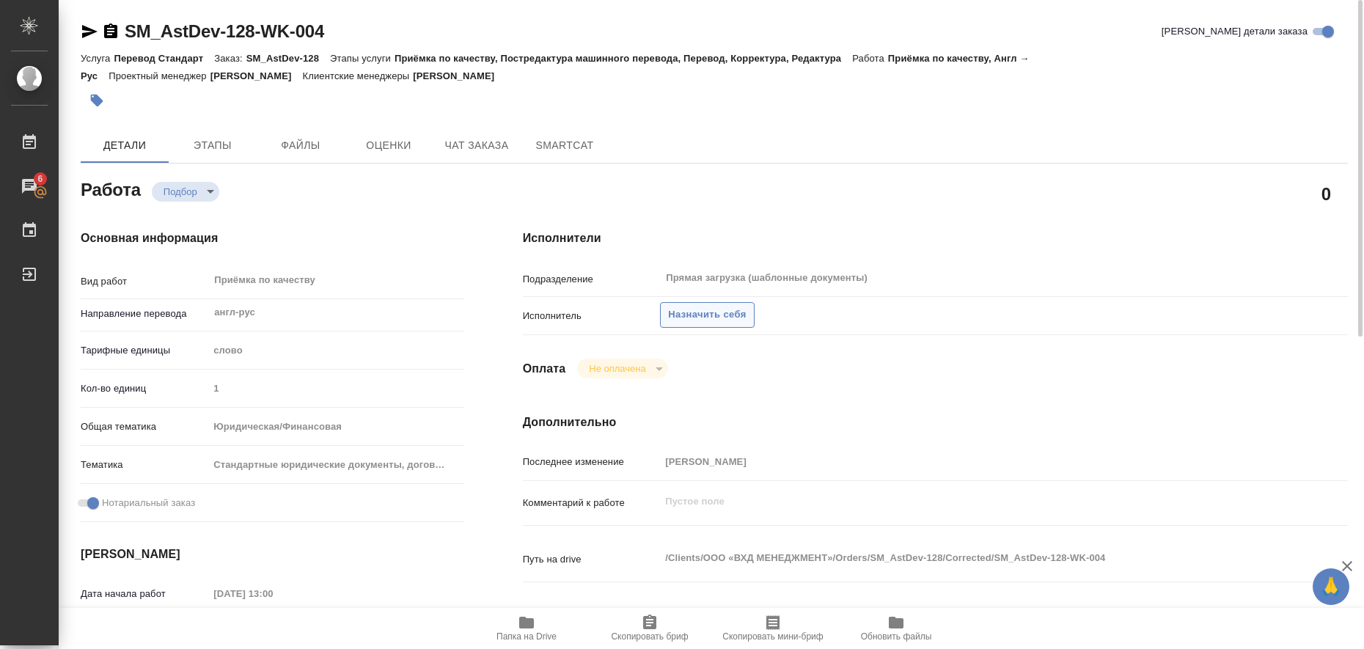
click at [678, 315] on span "Назначить себя" at bounding box center [707, 315] width 78 height 17
type textarea "x"
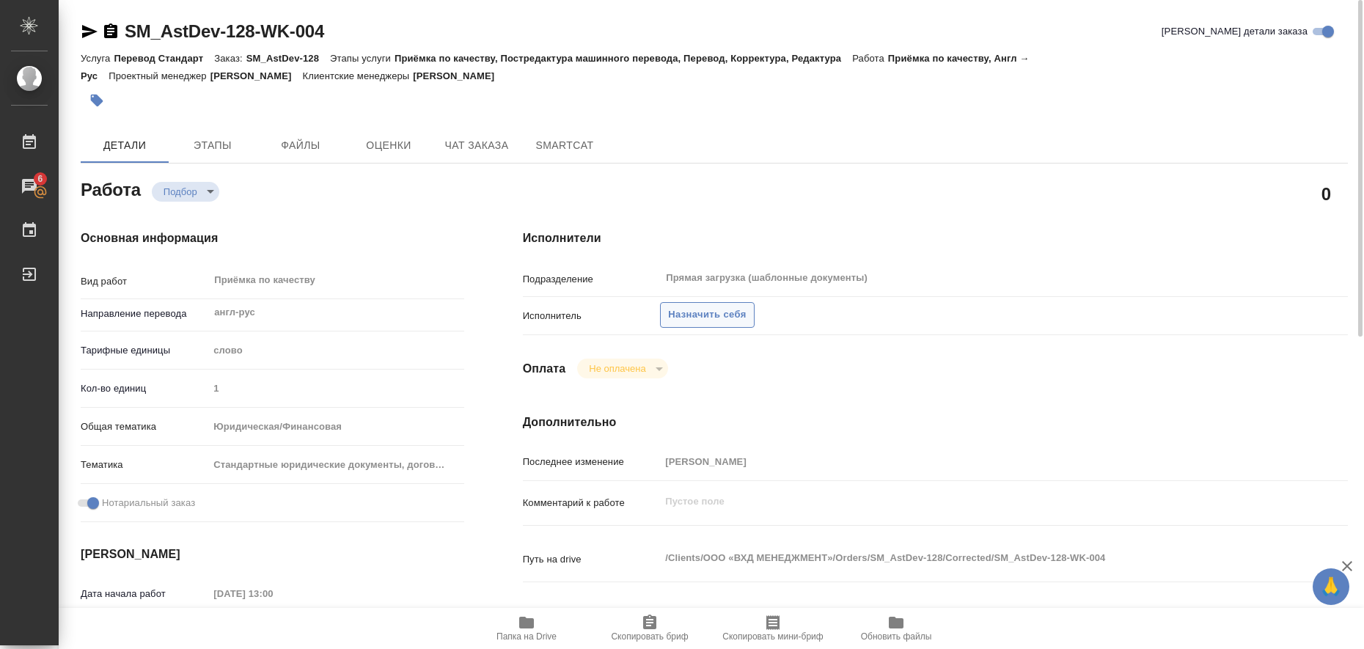
type textarea "x"
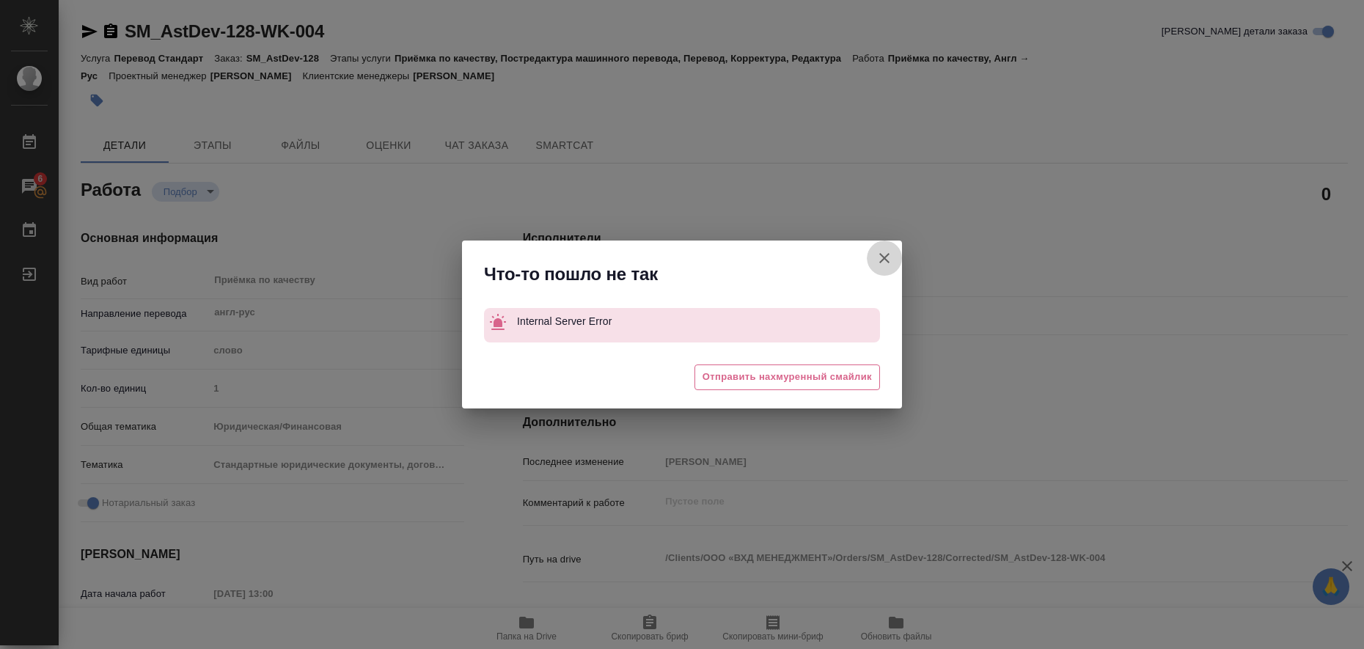
click at [887, 255] on icon "button" at bounding box center [884, 258] width 10 height 10
type textarea "x"
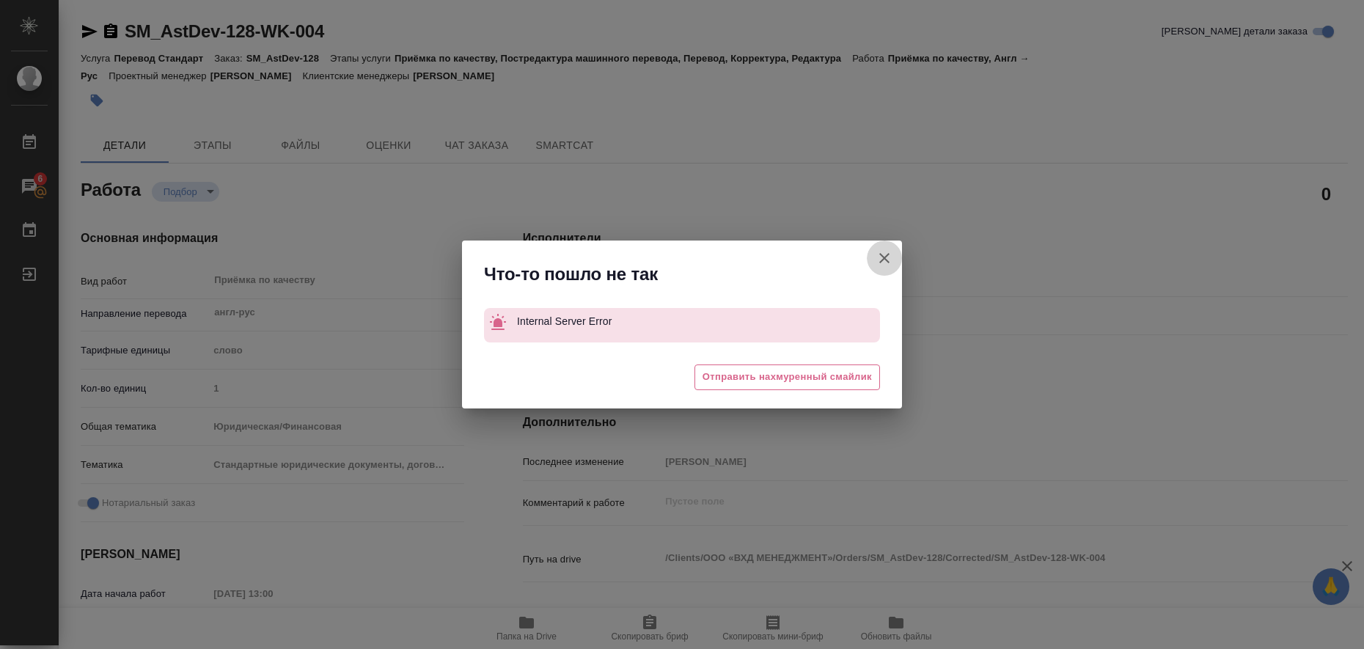
type textarea "x"
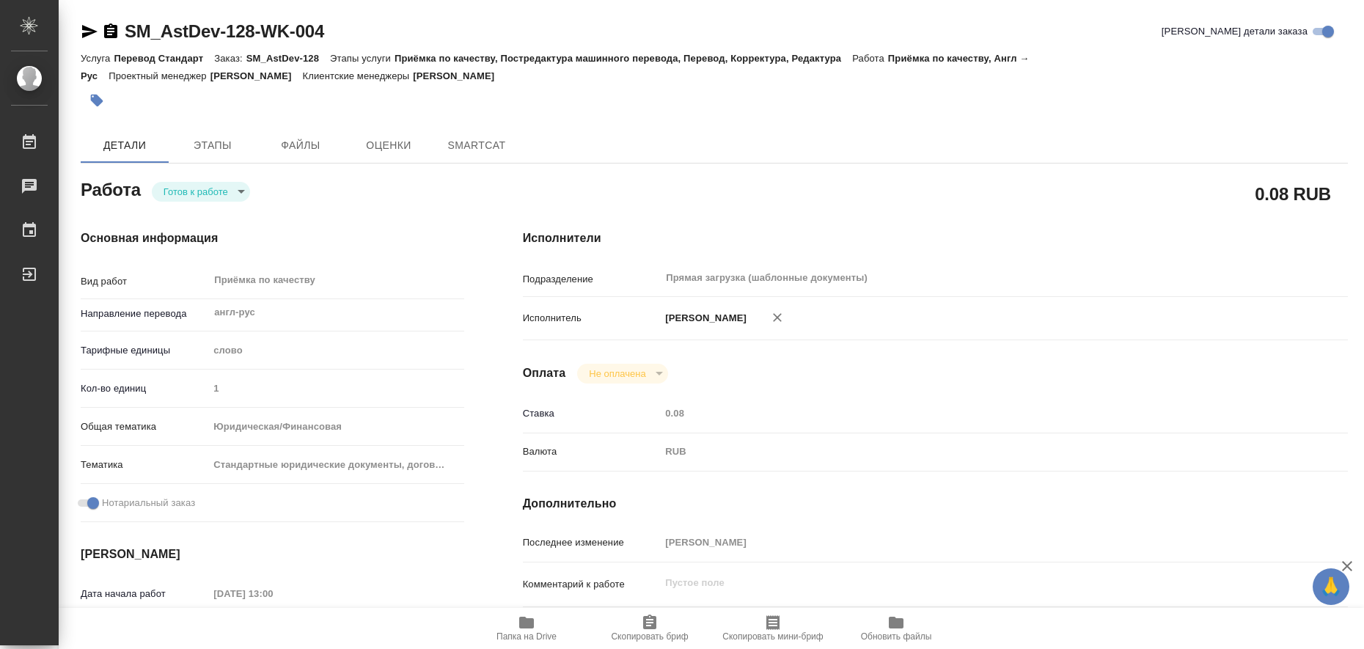
type textarea "x"
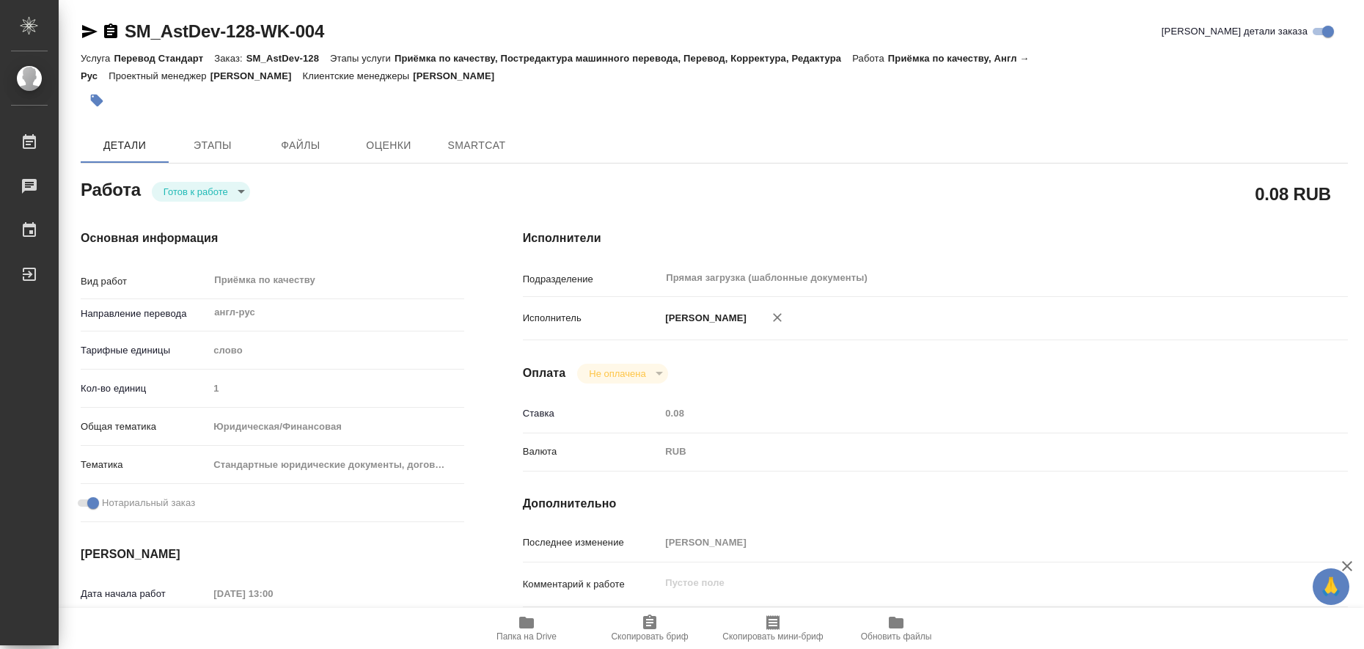
type textarea "x"
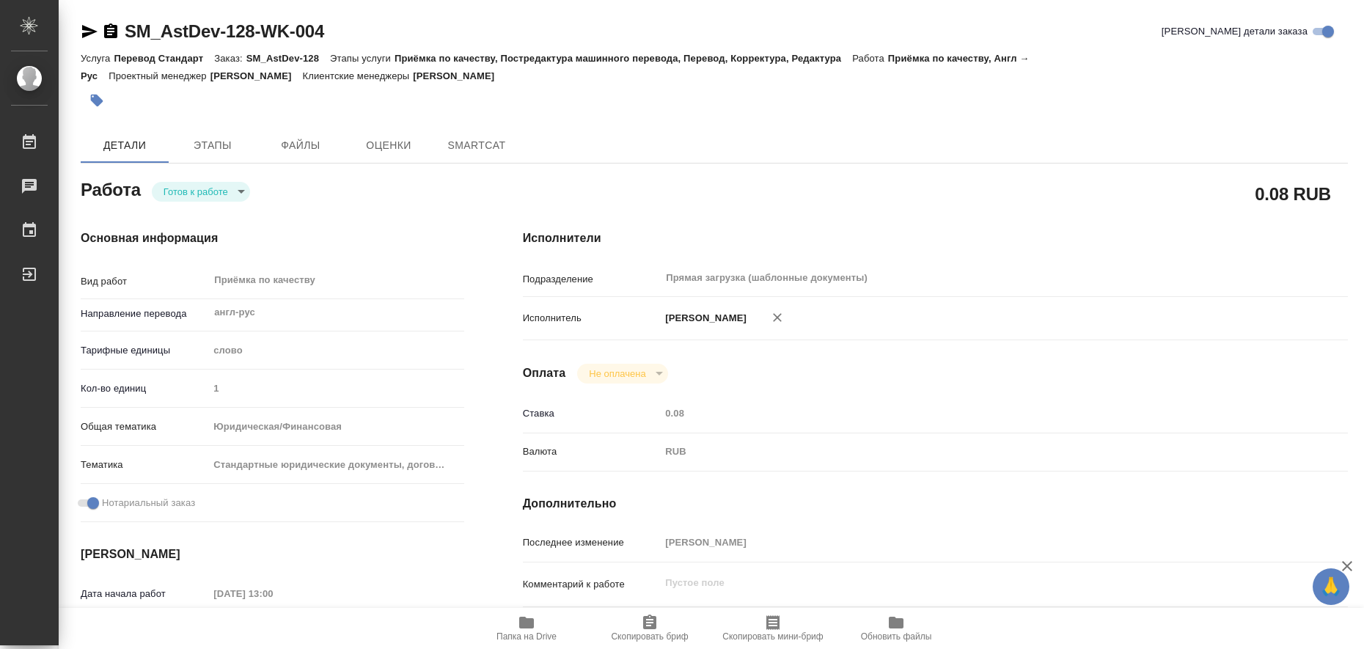
type textarea "x"
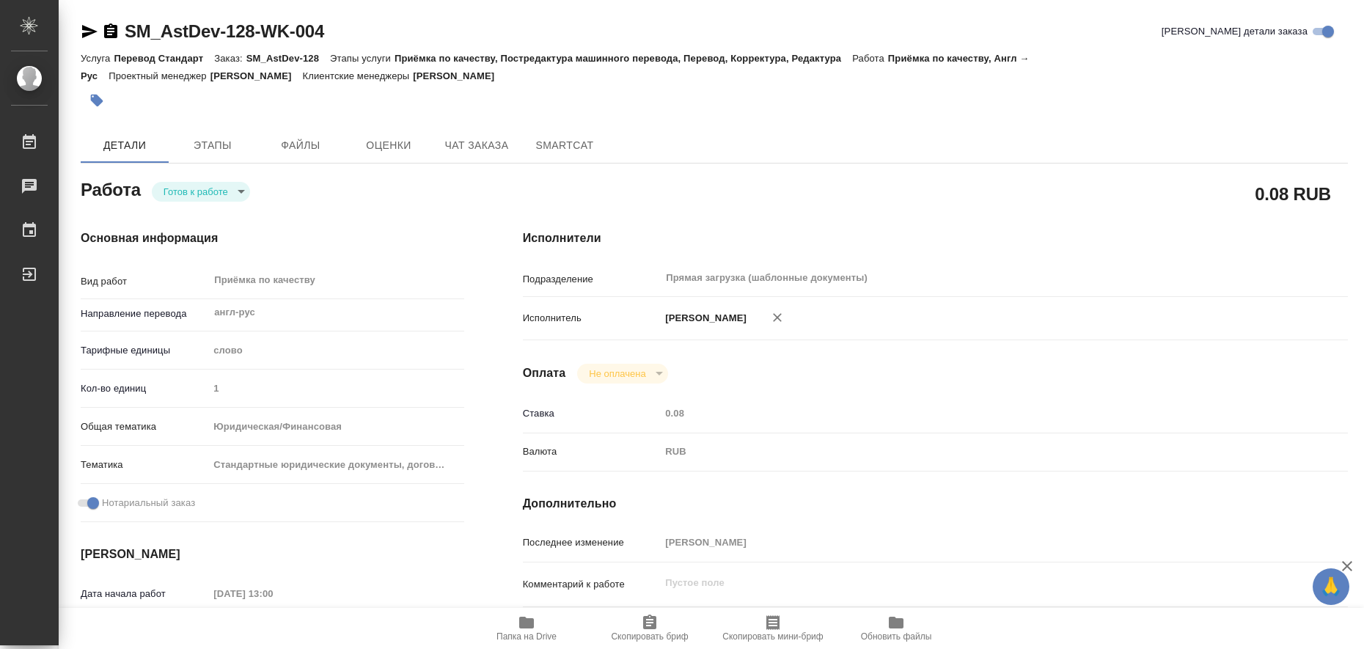
type textarea "x"
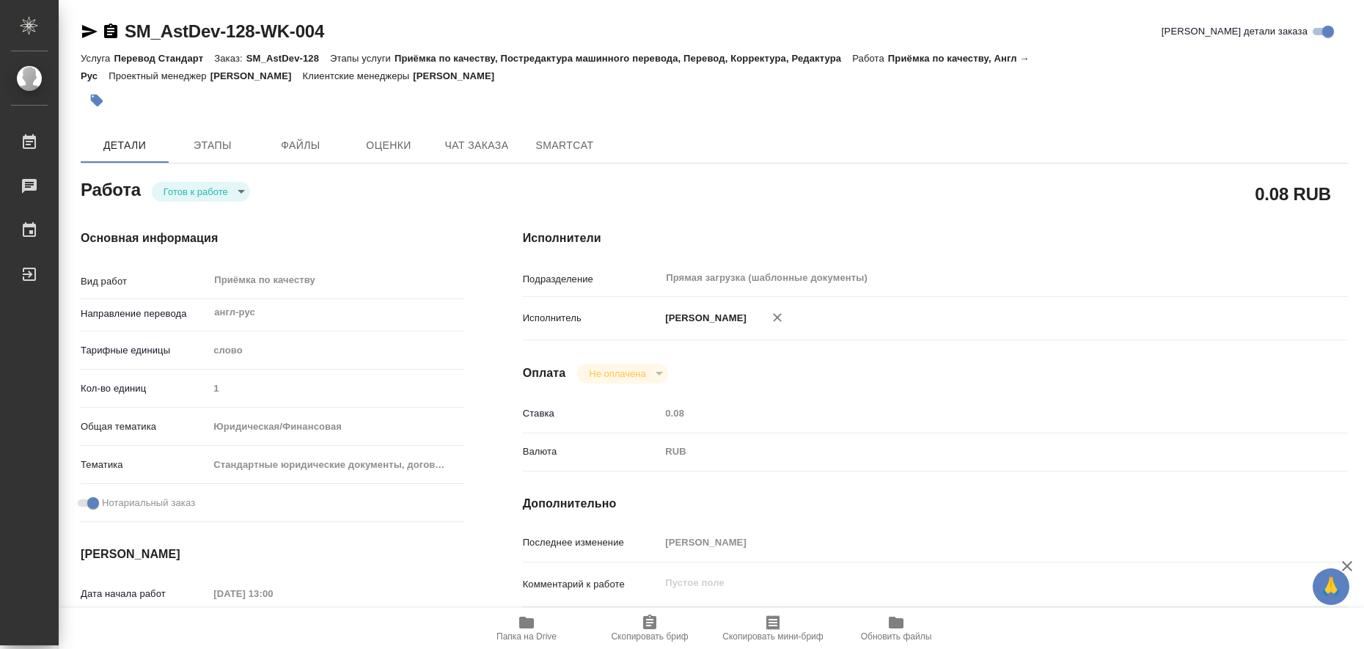
type textarea "x"
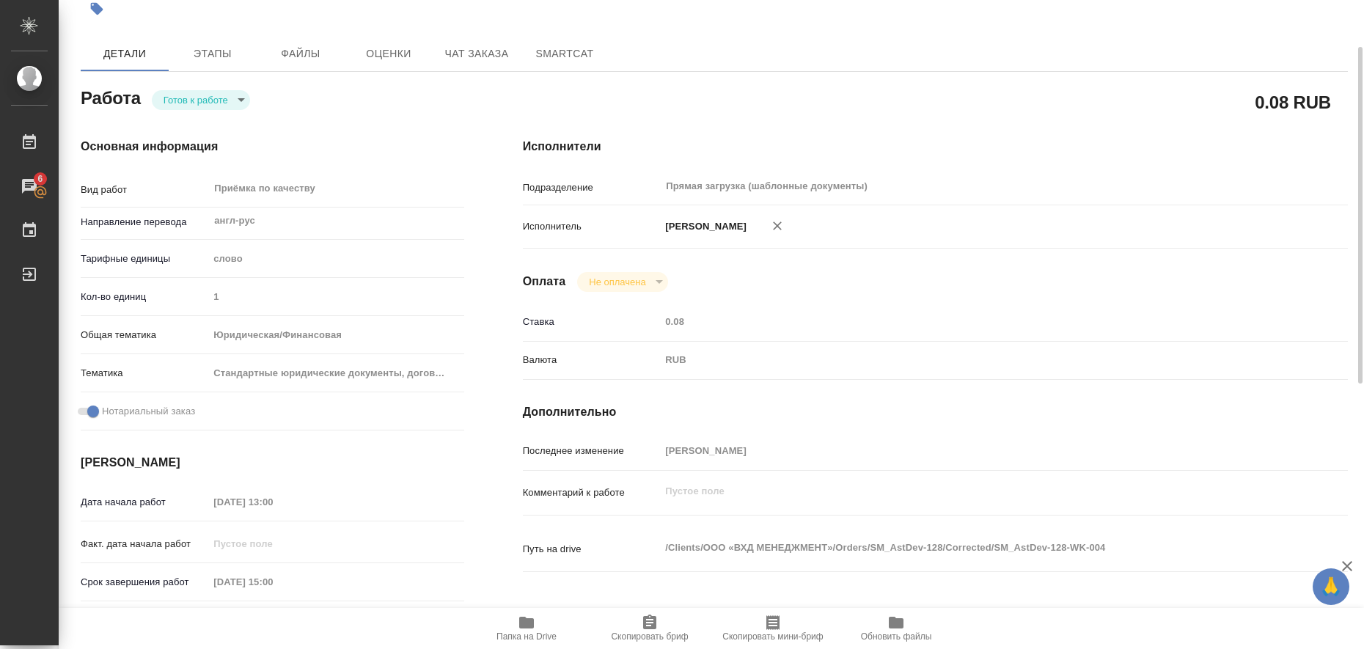
scroll to position [183, 0]
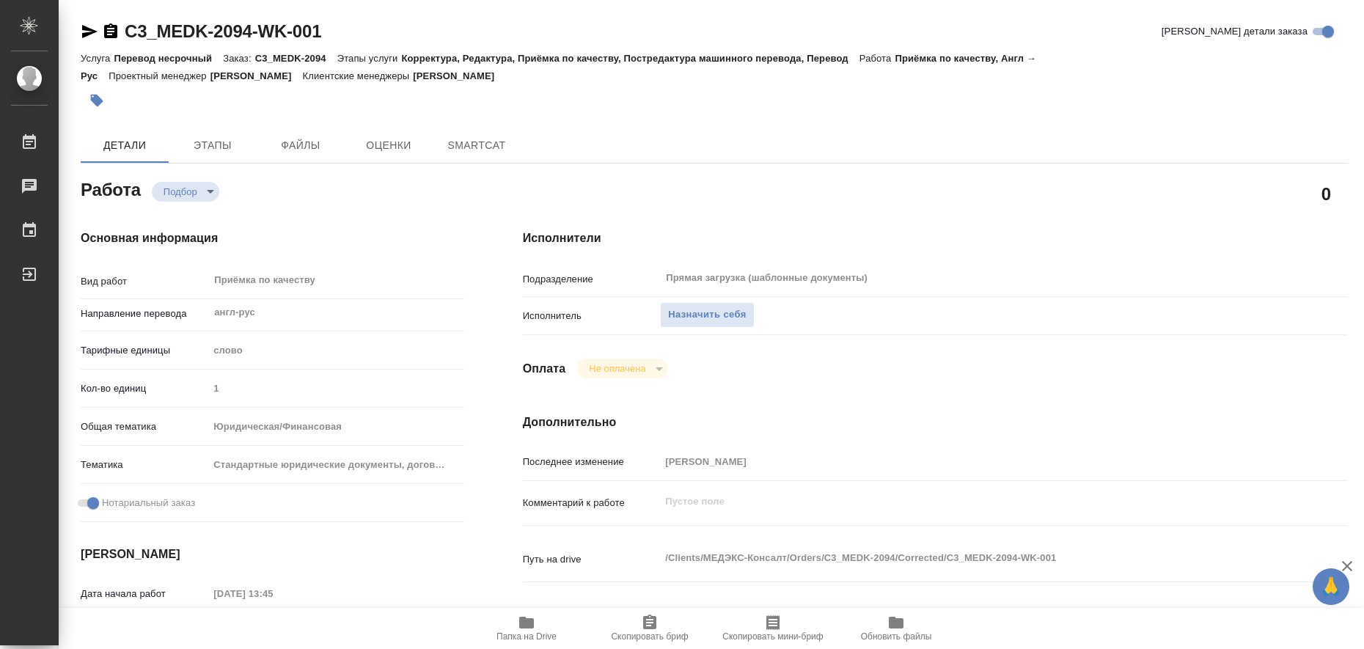
type textarea "x"
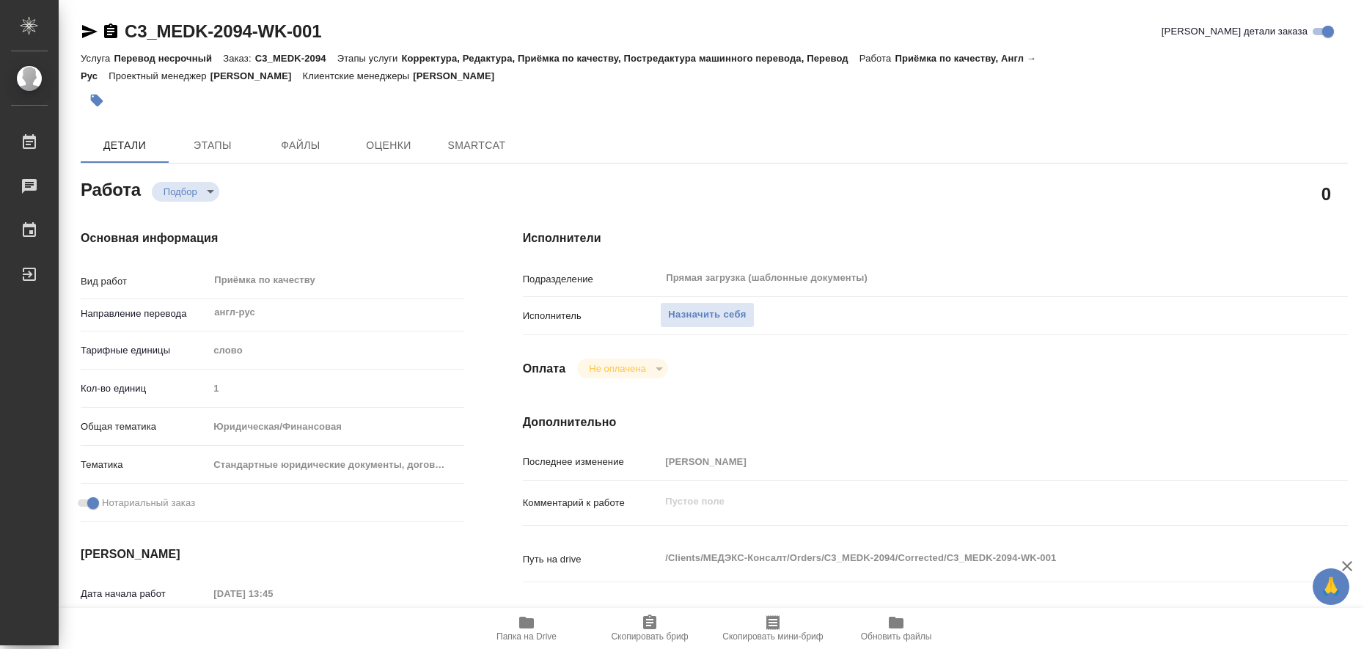
type textarea "x"
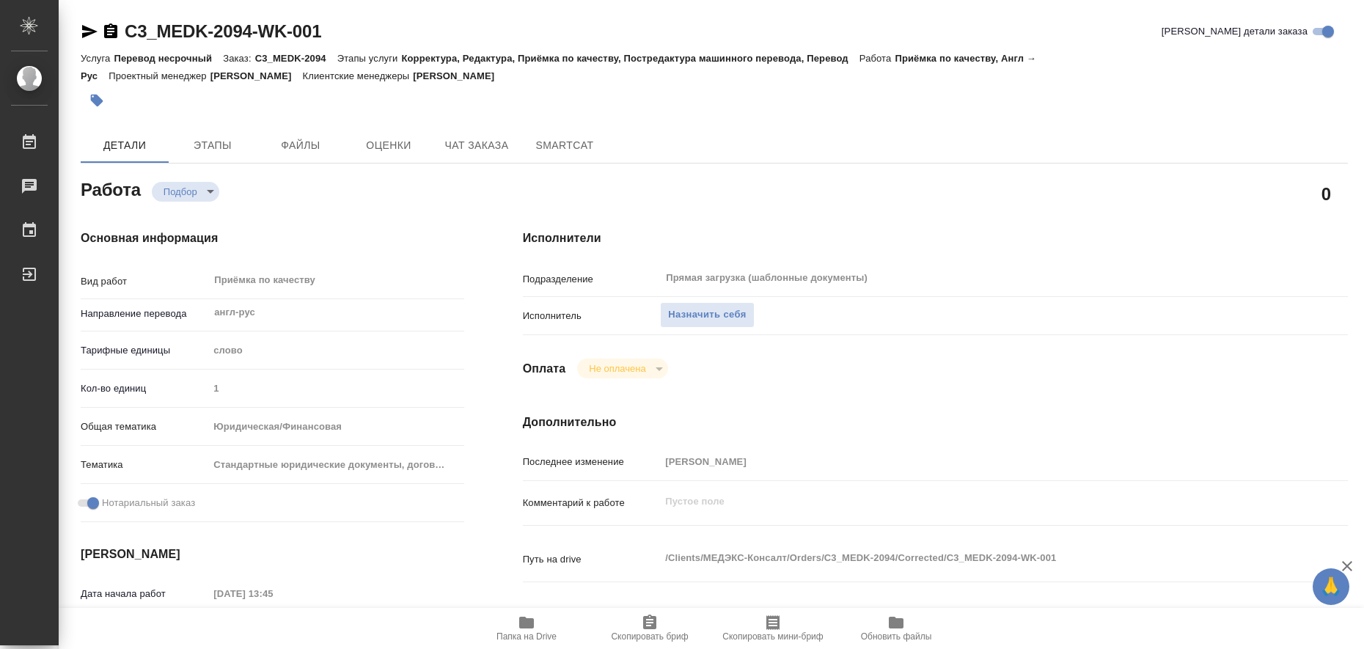
type textarea "x"
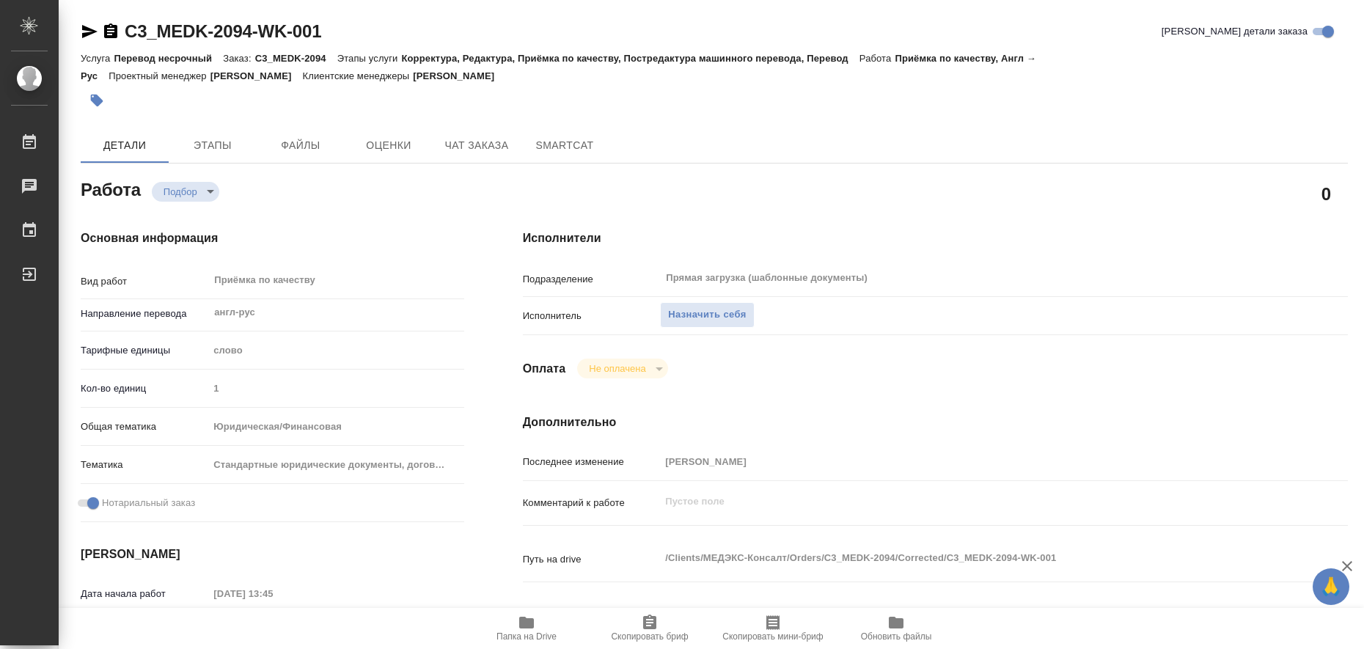
type textarea "x"
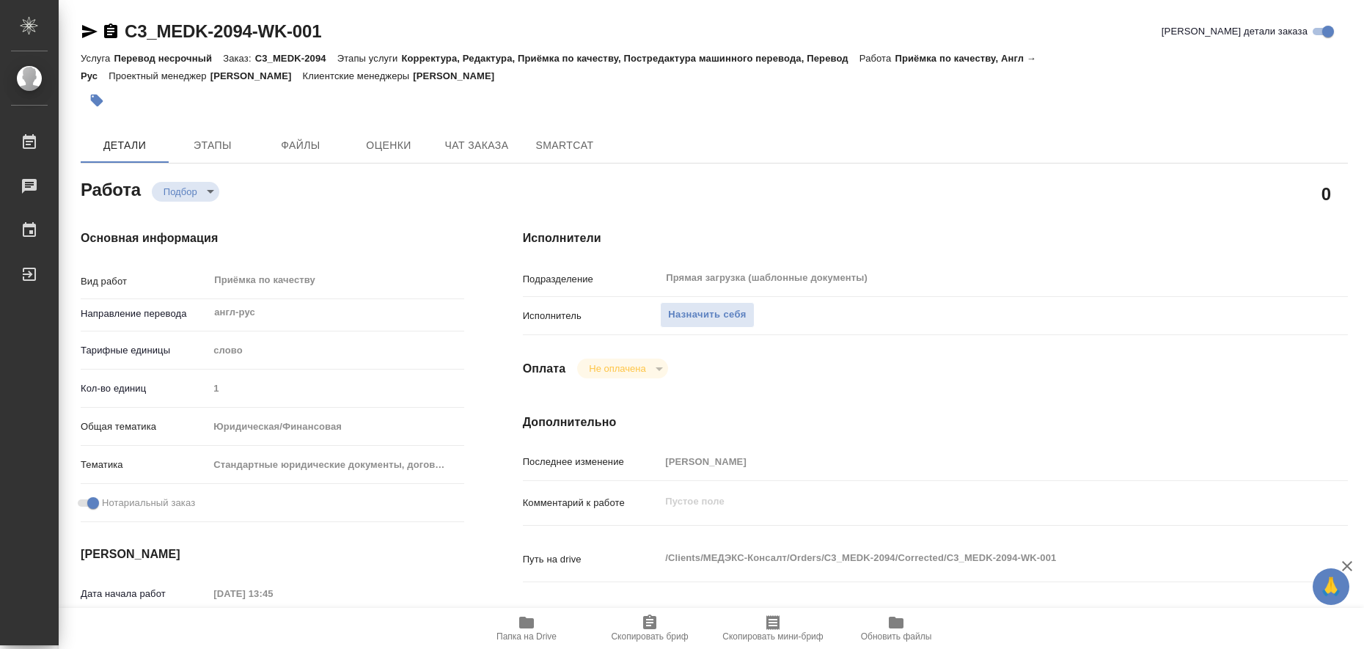
type textarea "x"
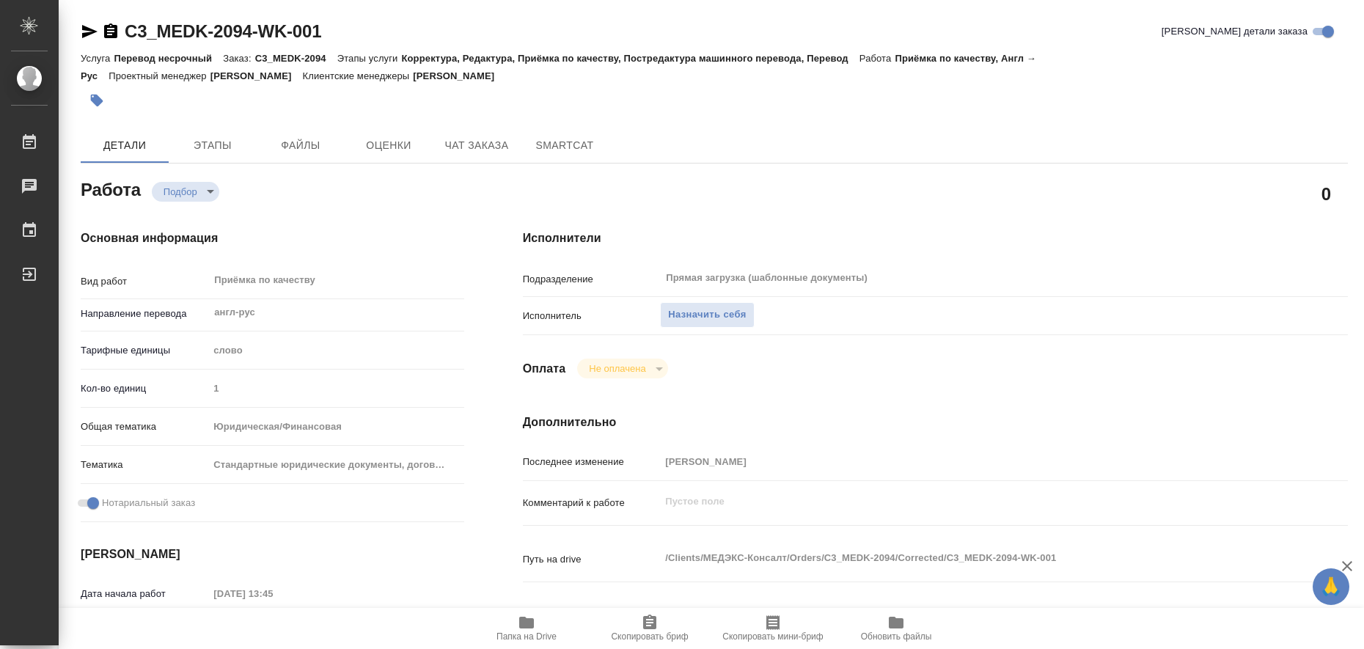
type textarea "x"
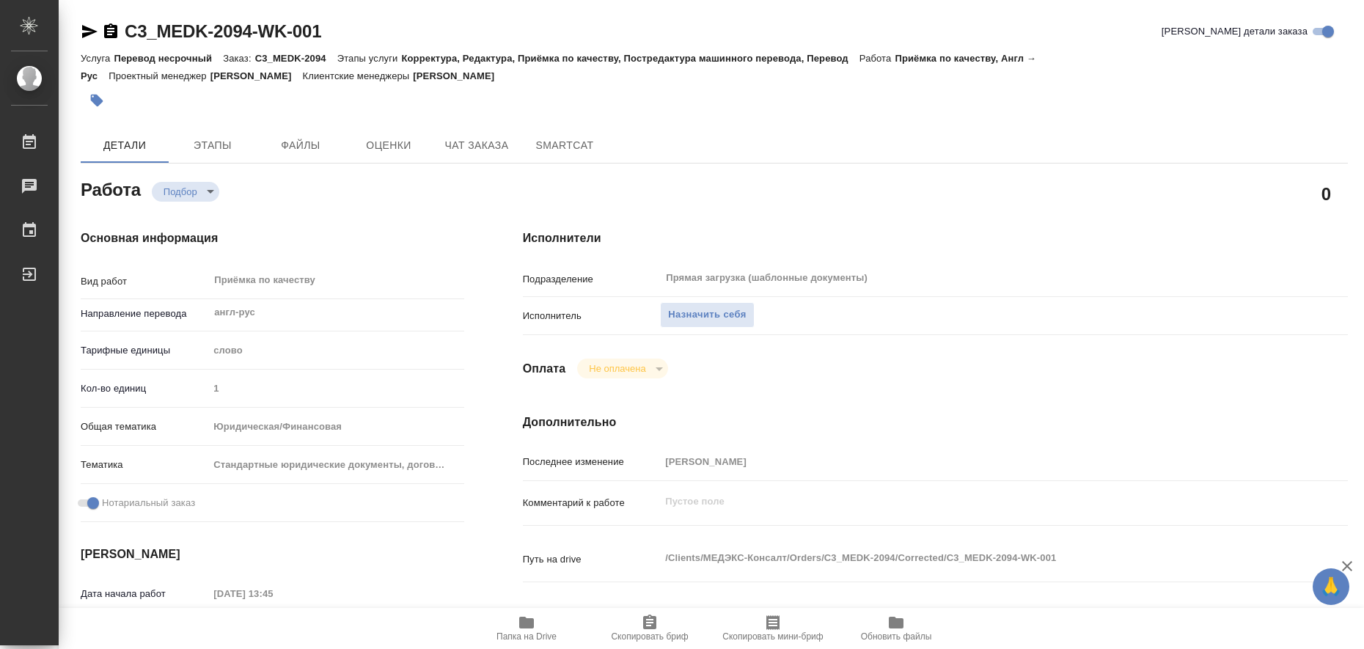
type textarea "x"
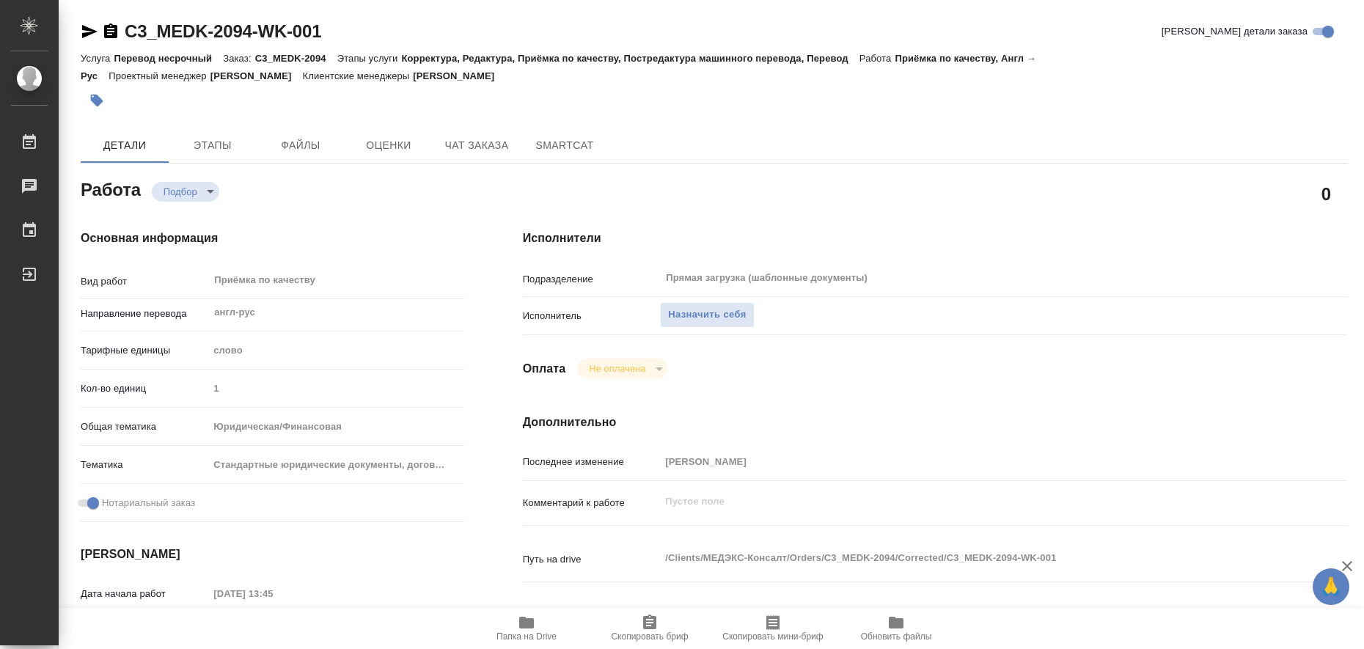
type textarea "x"
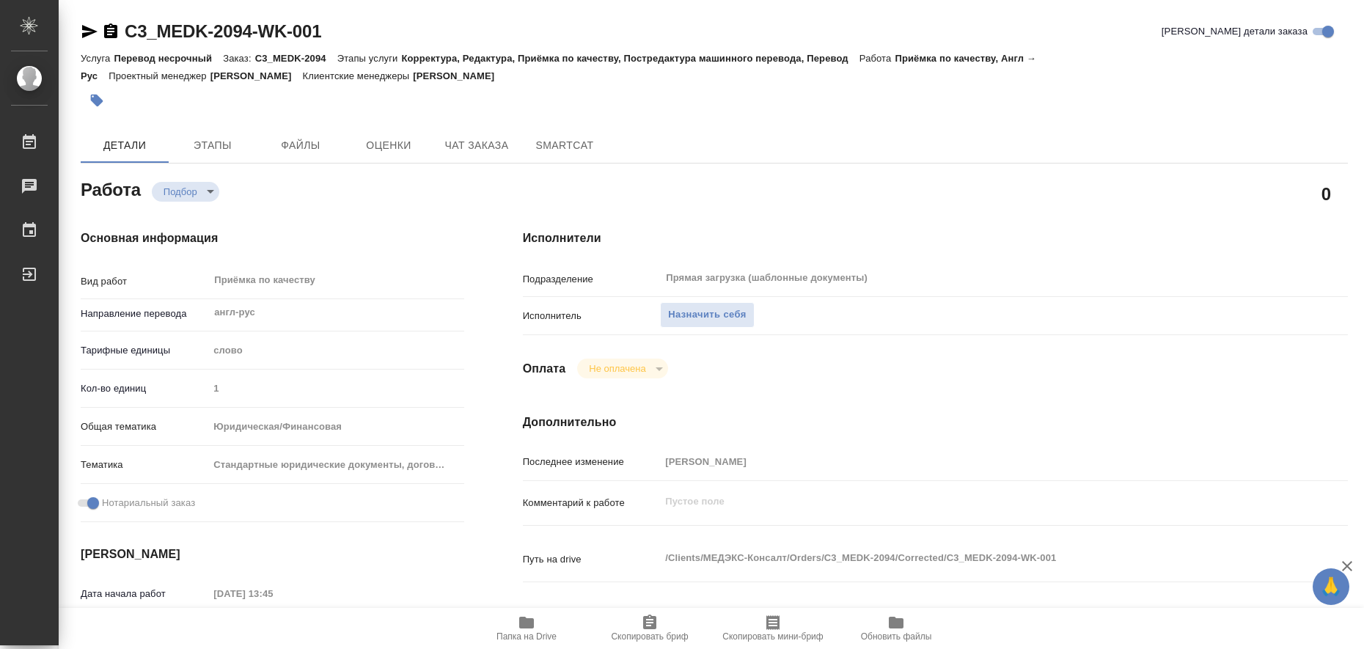
type textarea "x"
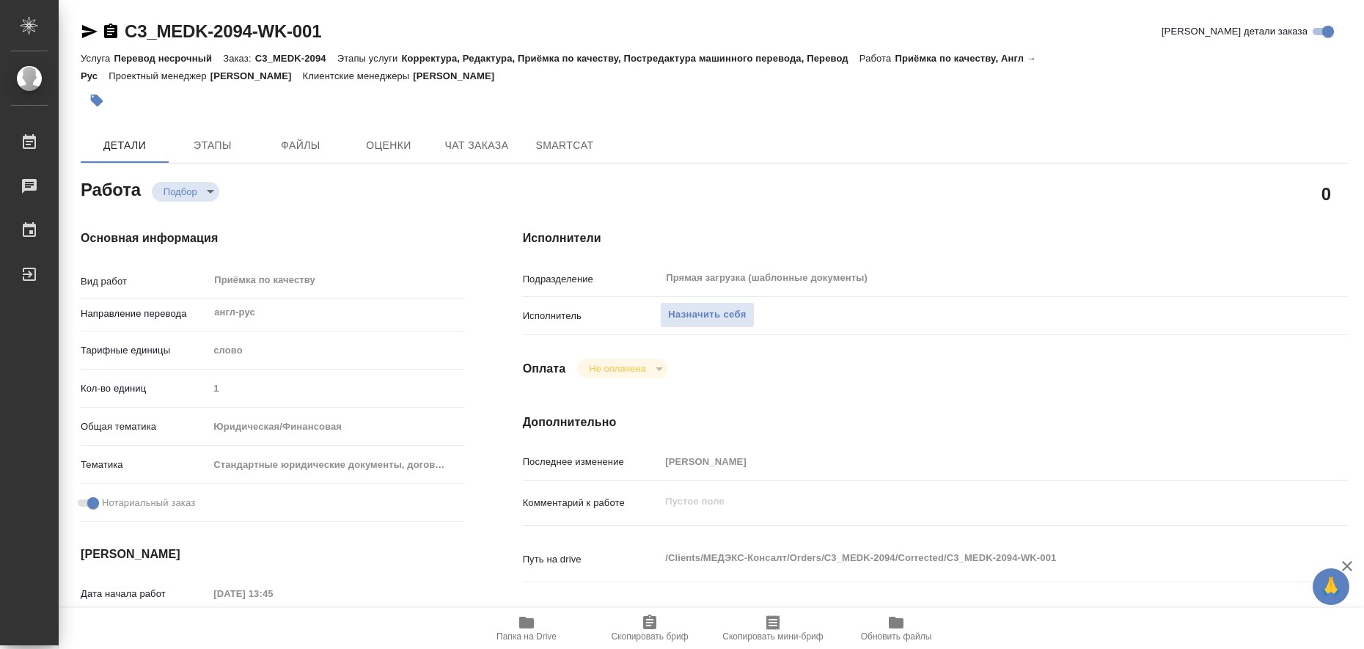
type textarea "x"
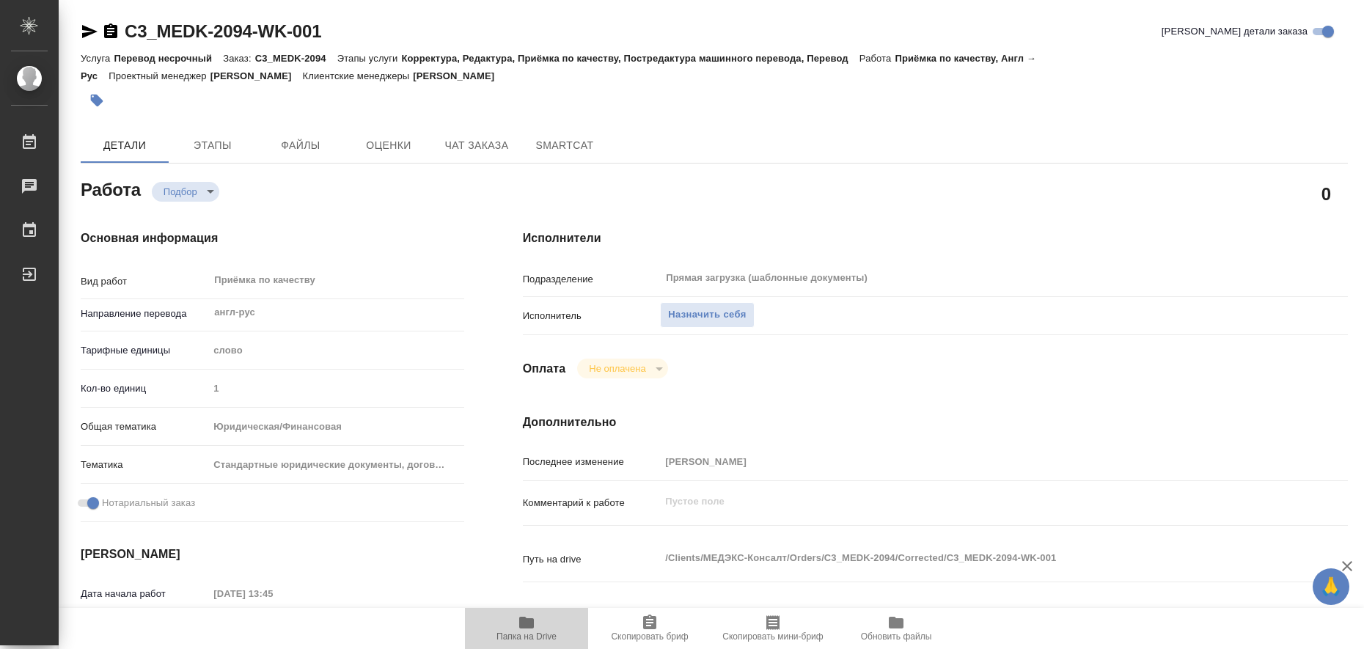
click at [534, 620] on icon "button" at bounding box center [526, 623] width 15 height 12
type textarea "x"
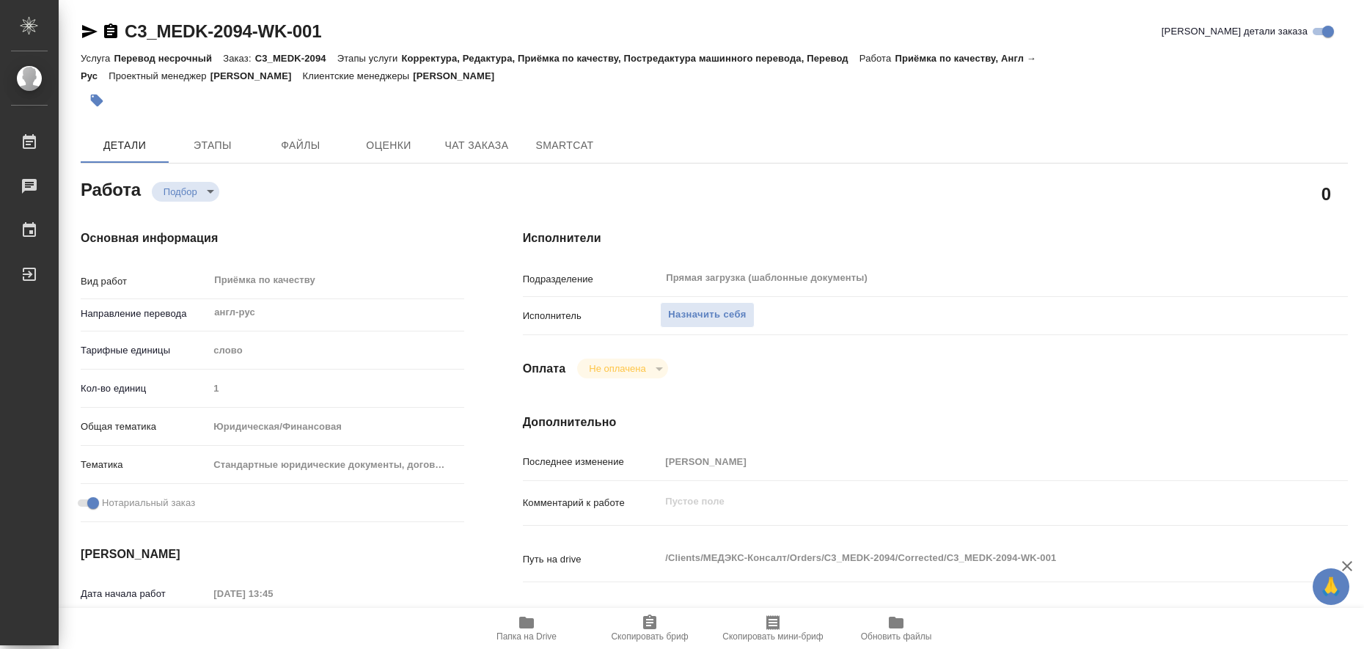
type textarea "x"
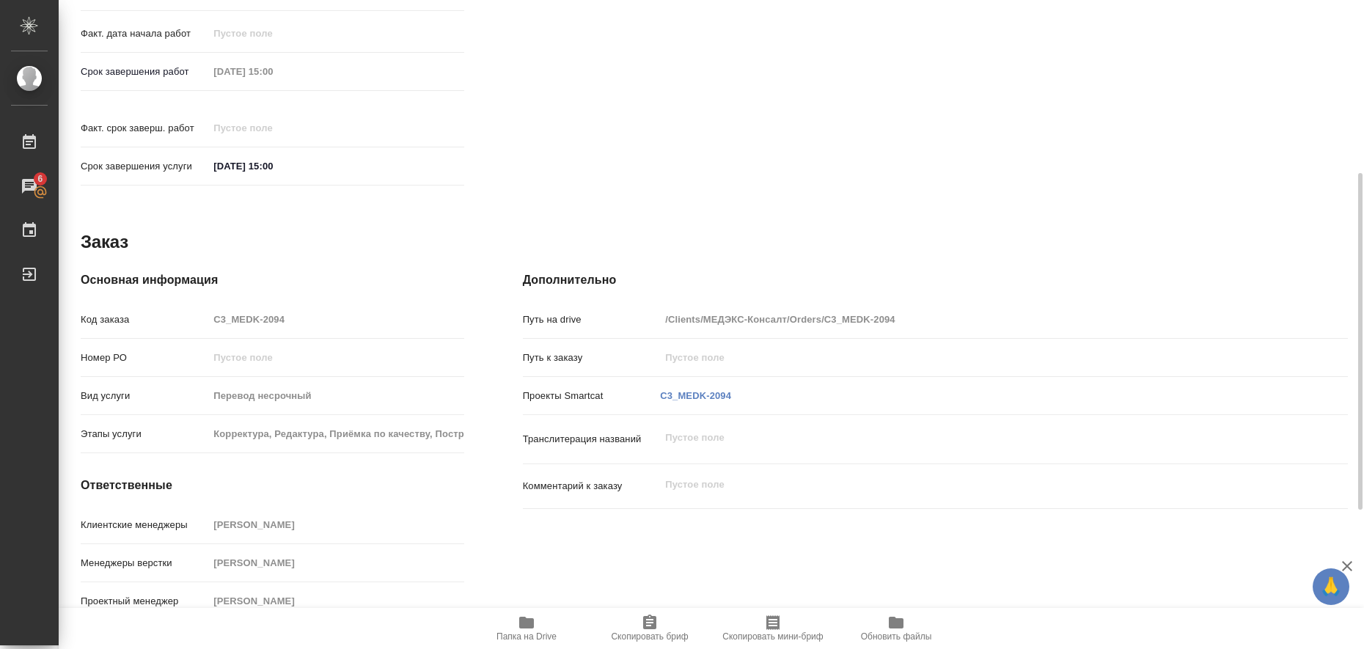
scroll to position [144, 0]
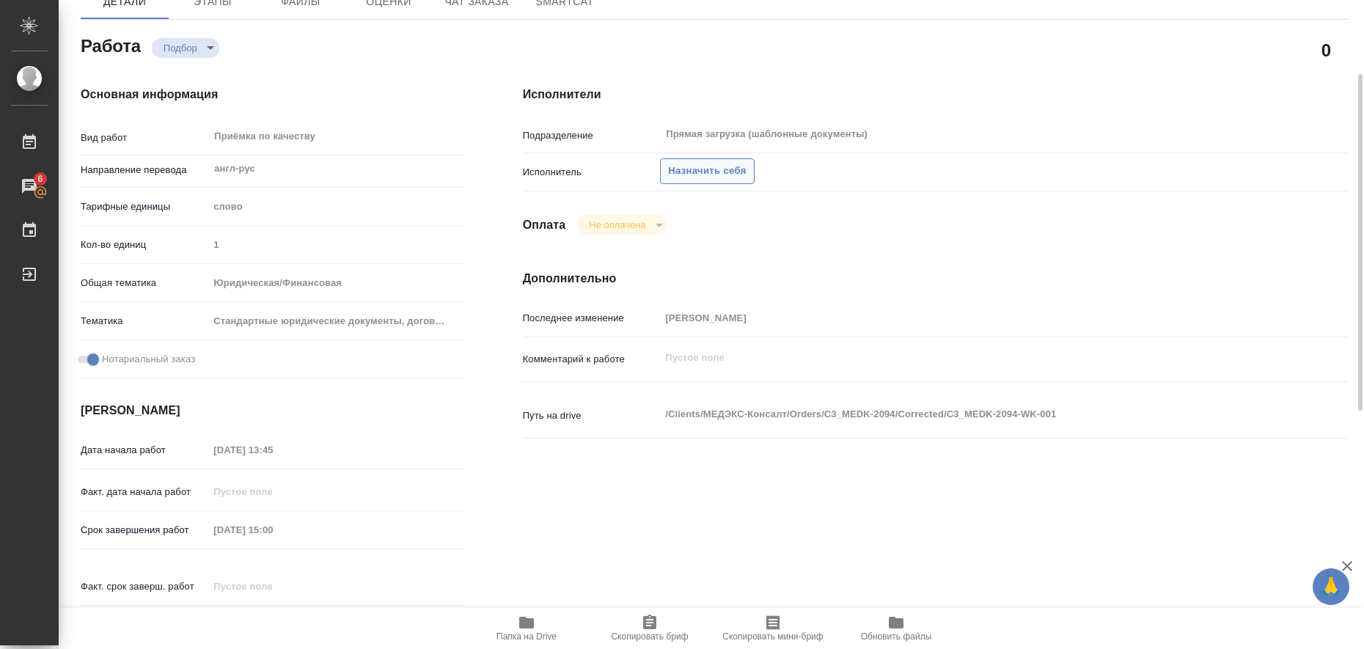
click at [724, 178] on span "Назначить себя" at bounding box center [707, 171] width 78 height 17
type textarea "x"
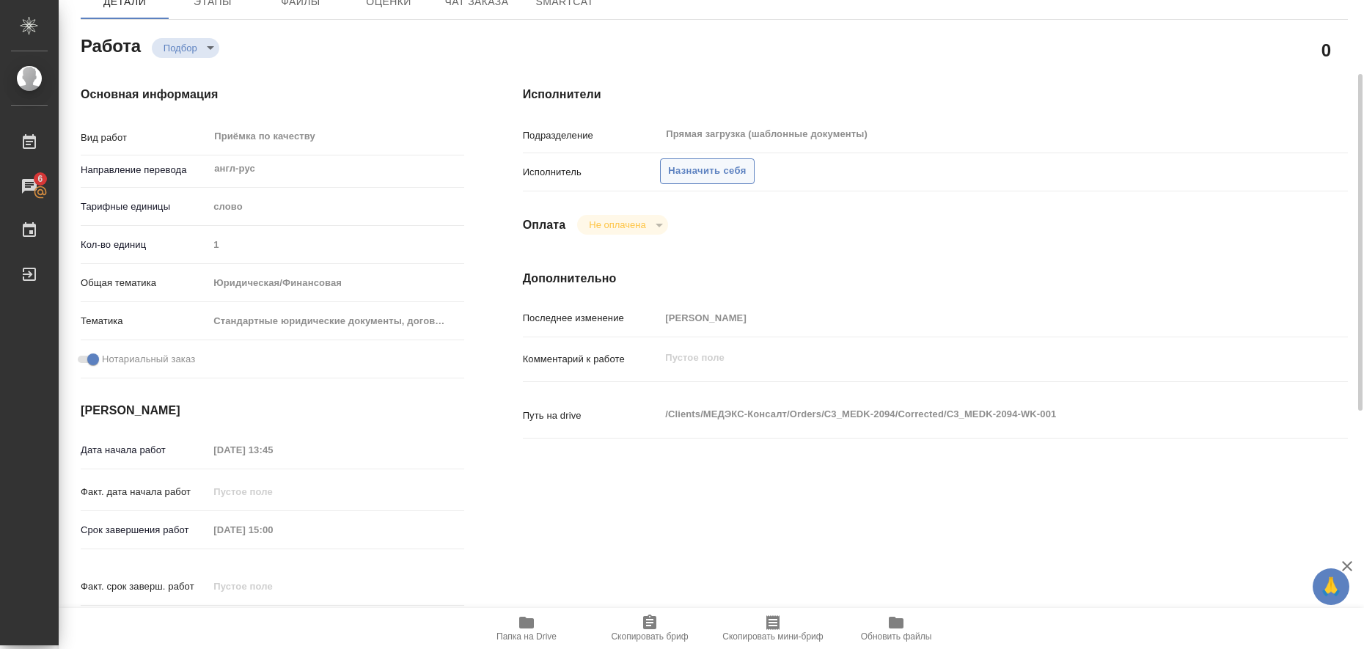
type textarea "x"
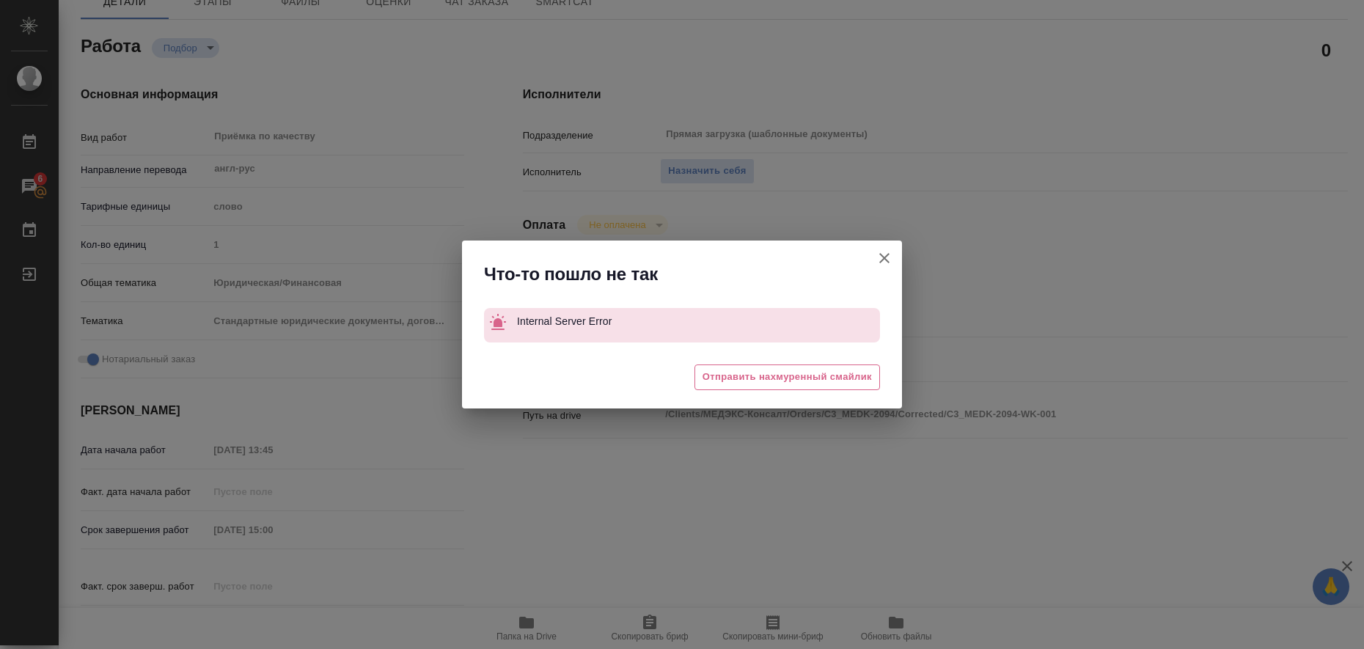
click at [887, 260] on icon "button" at bounding box center [884, 258] width 10 height 10
type textarea "x"
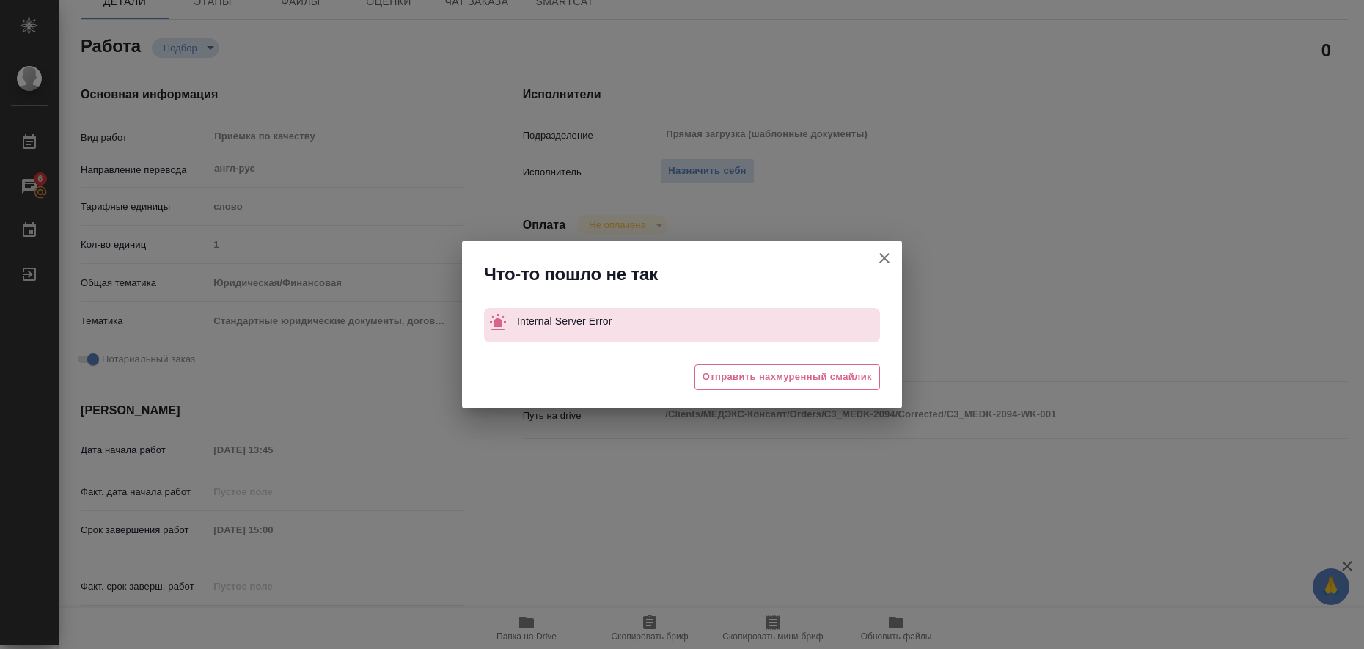
type textarea "x"
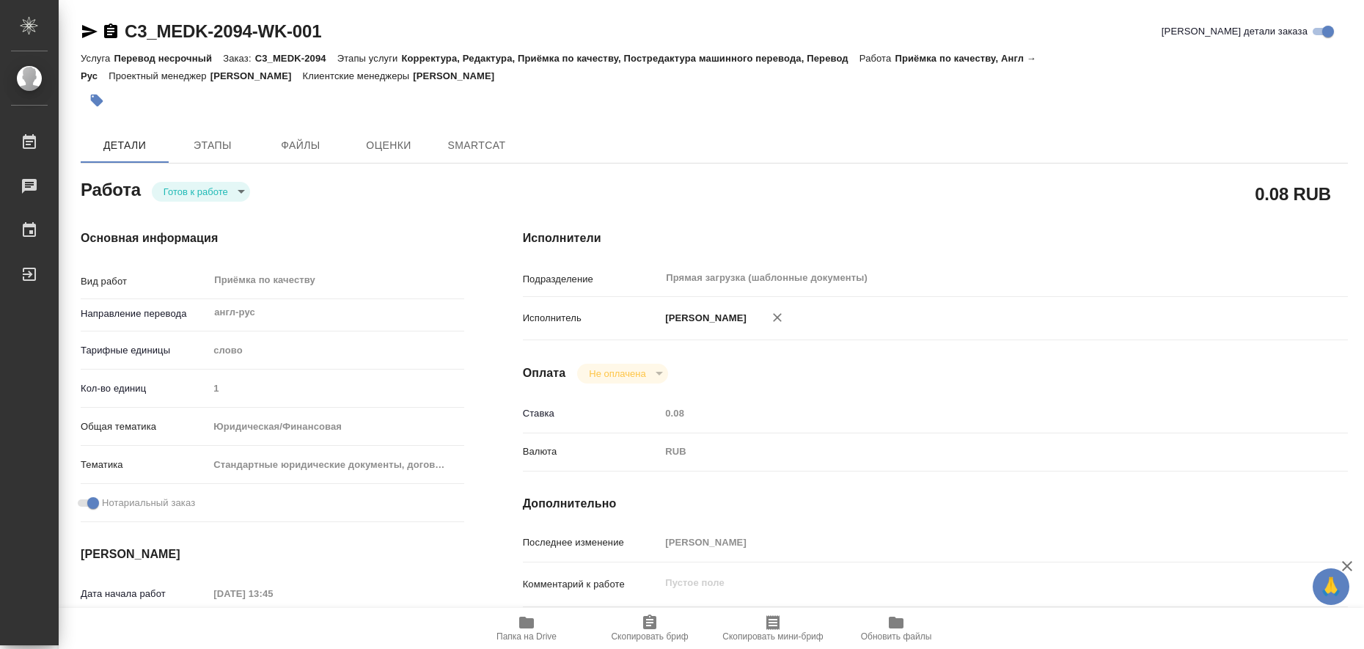
type textarea "x"
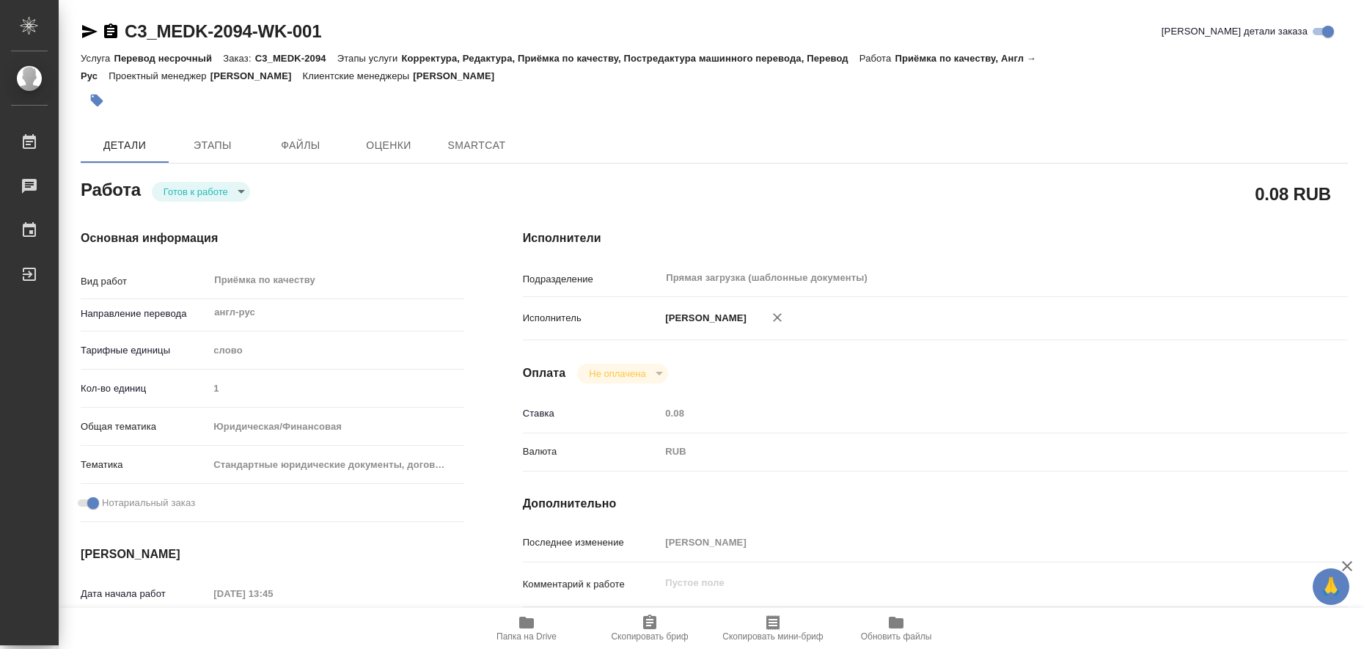
type textarea "x"
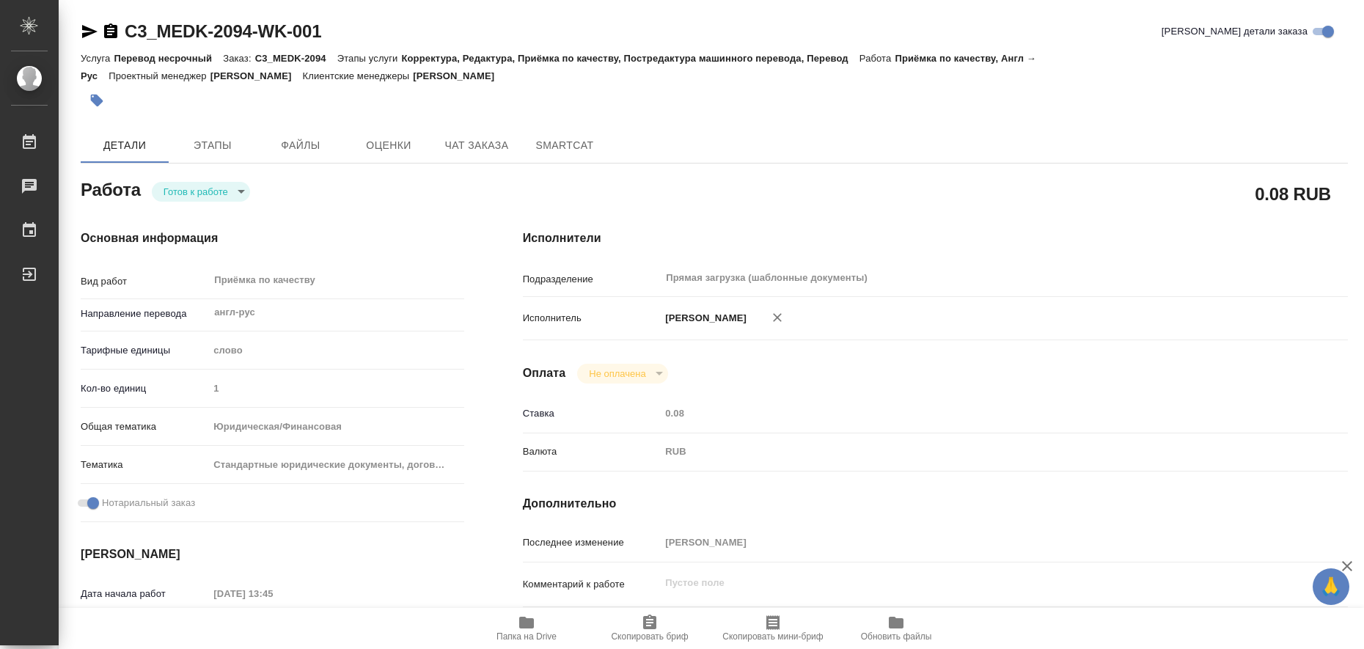
type textarea "x"
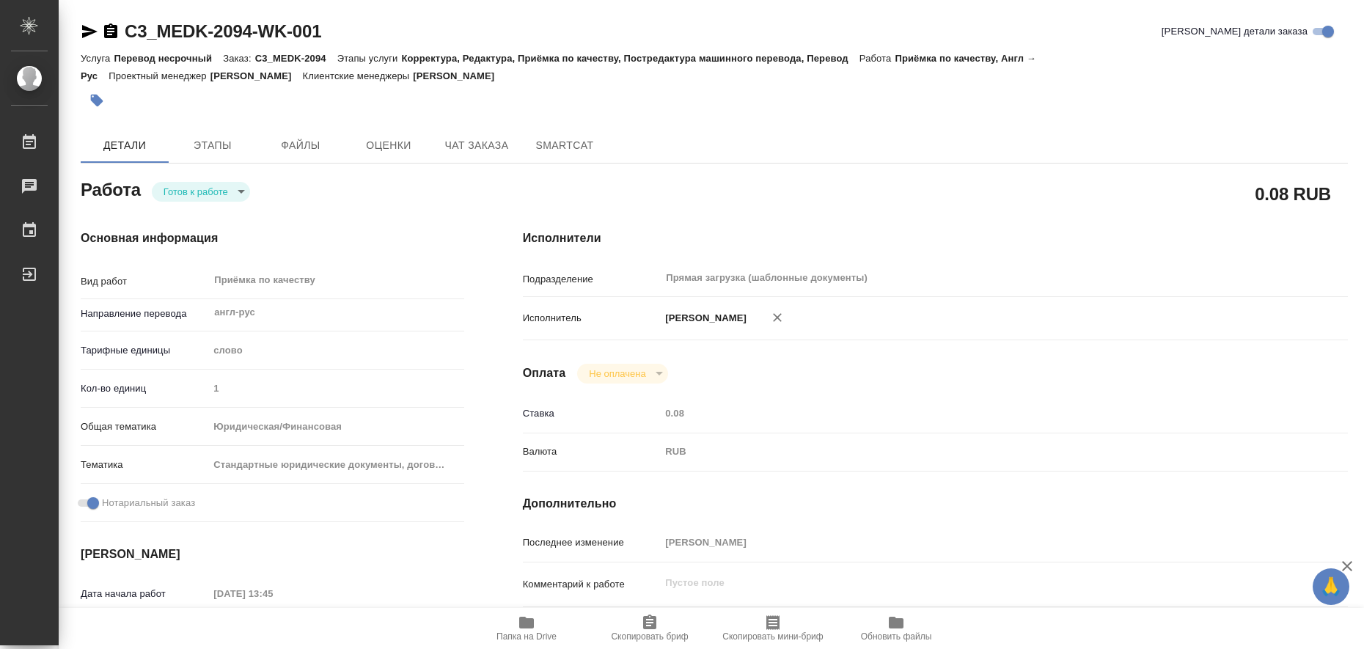
type textarea "x"
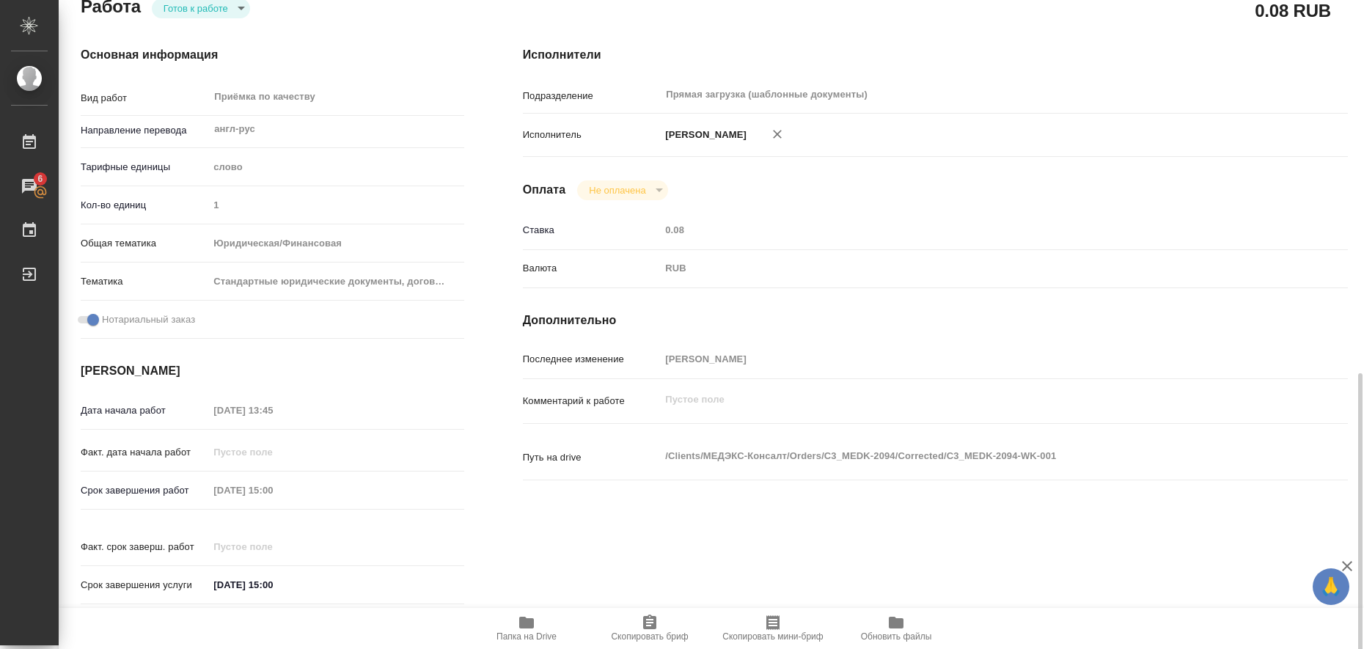
scroll to position [367, 0]
